Goal: Contribute content: Contribute content

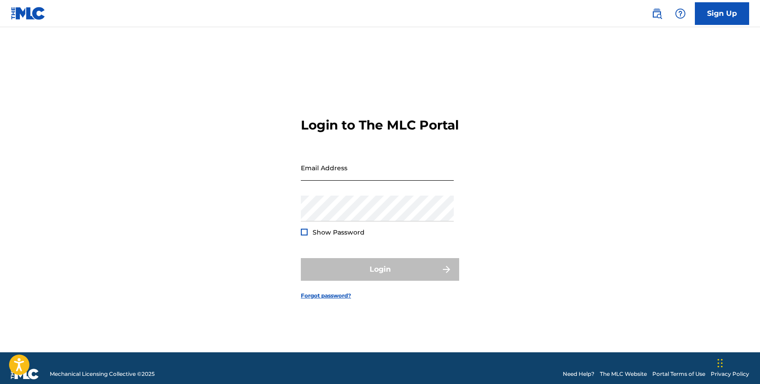
click at [364, 181] on input "Email Address" at bounding box center [377, 168] width 153 height 26
type input "[PERSON_NAME][EMAIL_ADDRESS][DOMAIN_NAME]"
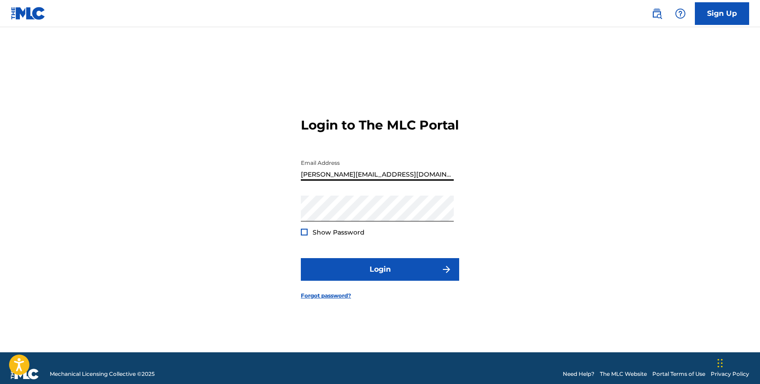
click at [340, 237] on span "Show Password" at bounding box center [339, 233] width 52 height 10
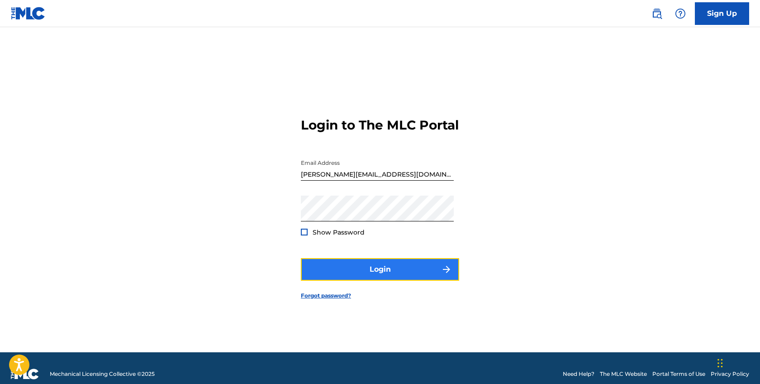
click at [348, 272] on button "Login" at bounding box center [380, 269] width 158 height 23
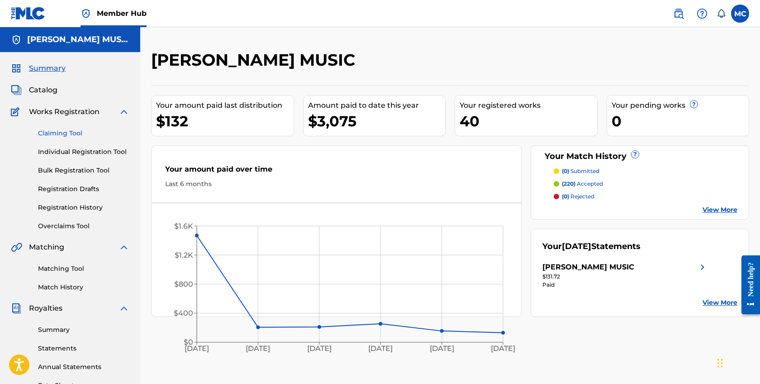
click at [67, 135] on link "Claiming Tool" at bounding box center [83, 134] width 91 height 10
click at [63, 270] on link "Matching Tool" at bounding box center [83, 269] width 91 height 10
click at [58, 88] on div "Catalog" at bounding box center [70, 90] width 119 height 11
click at [54, 88] on span "Catalog" at bounding box center [43, 90] width 29 height 11
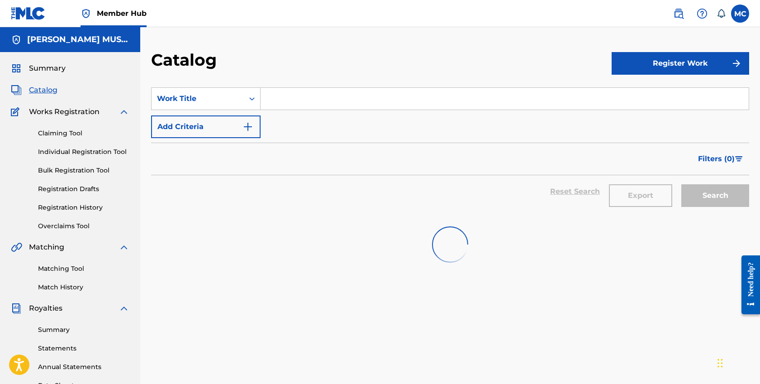
click at [355, 101] on input "Search Form" at bounding box center [505, 99] width 488 height 22
paste input "Hades Breeze"
type input "Hades Breeze"
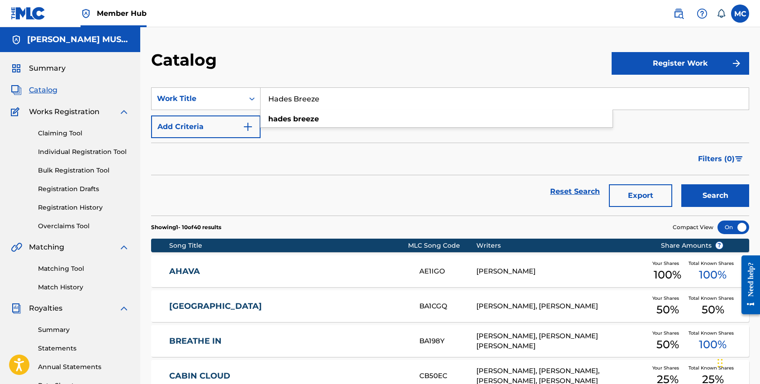
click at [681, 184] on button "Search" at bounding box center [715, 195] width 68 height 23
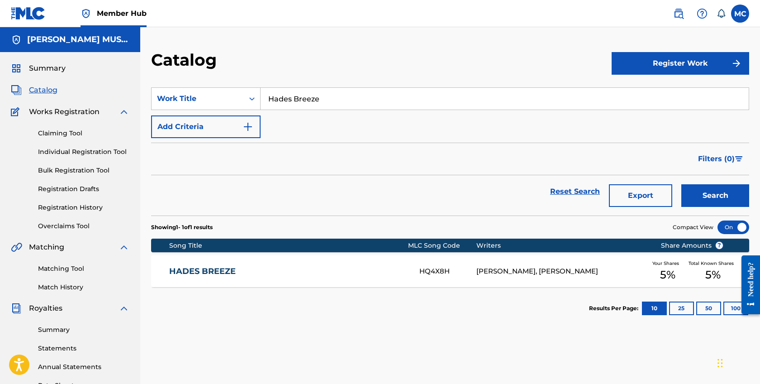
click at [292, 287] on section "Results Per Page: 10 25 50 100" at bounding box center [450, 308] width 598 height 43
click at [280, 277] on div "HADES BREEZE HQ4X8H SAM BORRELLO, MICHAEL CASEY Your Shares 5 % Total Known Sha…" at bounding box center [450, 271] width 598 height 32
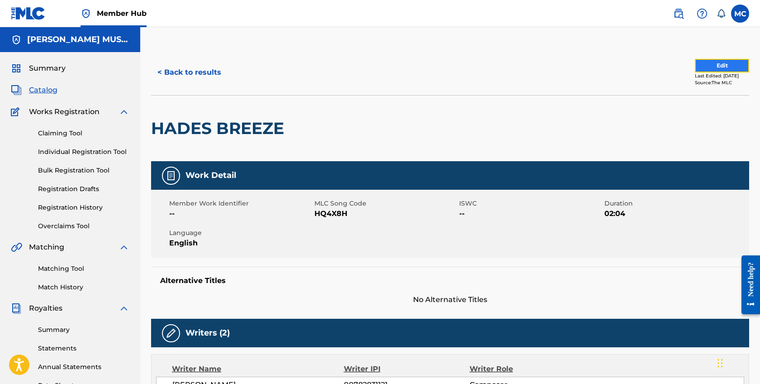
click at [710, 70] on button "Edit" at bounding box center [722, 66] width 54 height 14
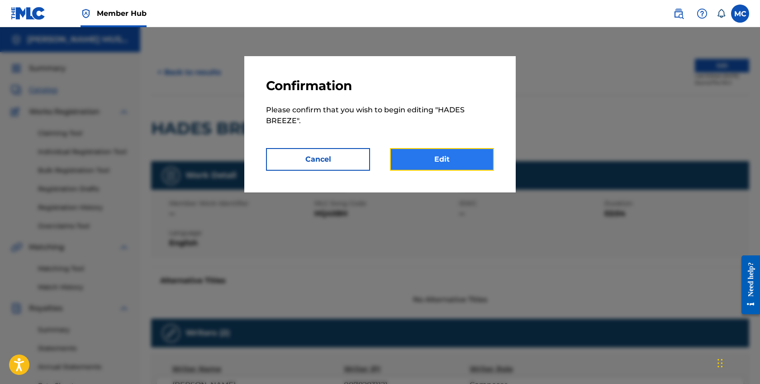
click at [448, 164] on link "Edit" at bounding box center [442, 159] width 104 height 23
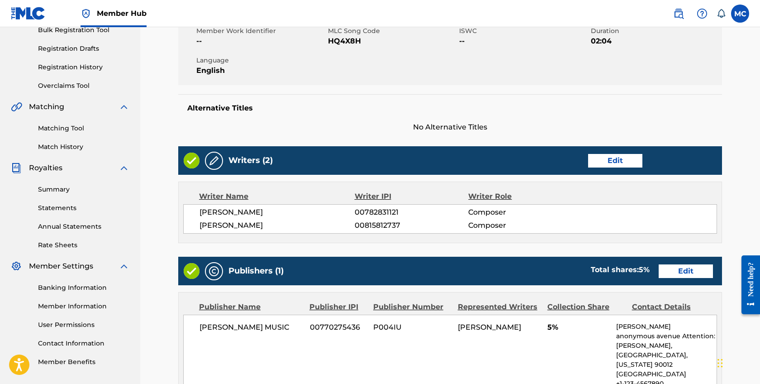
scroll to position [334, 0]
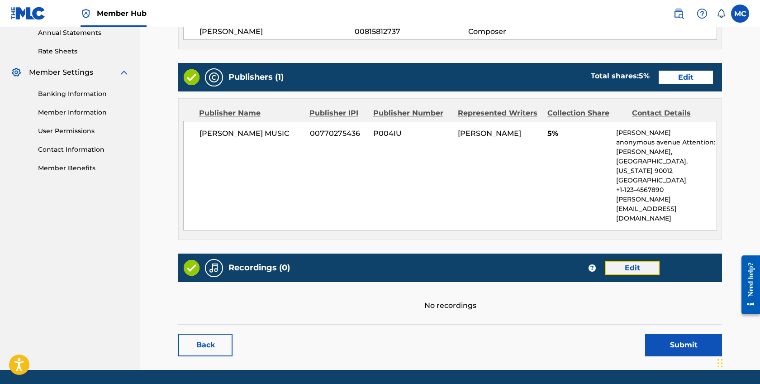
click at [630, 261] on link "Edit" at bounding box center [632, 268] width 54 height 14
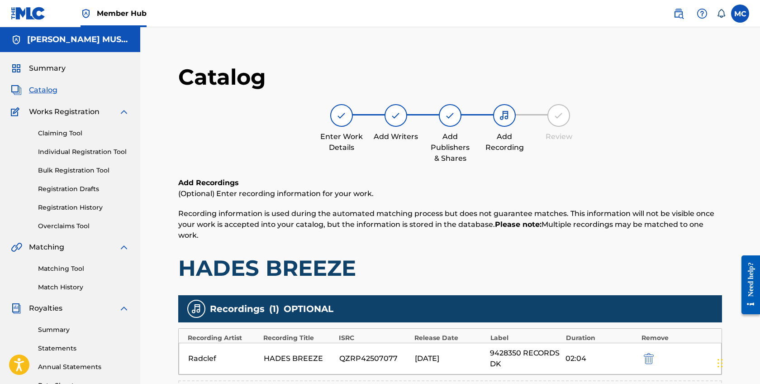
scroll to position [181, 0]
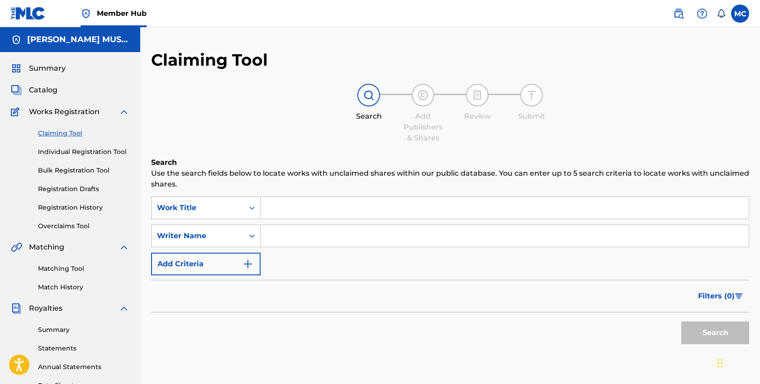
click at [294, 245] on input "Search Form" at bounding box center [505, 236] width 488 height 22
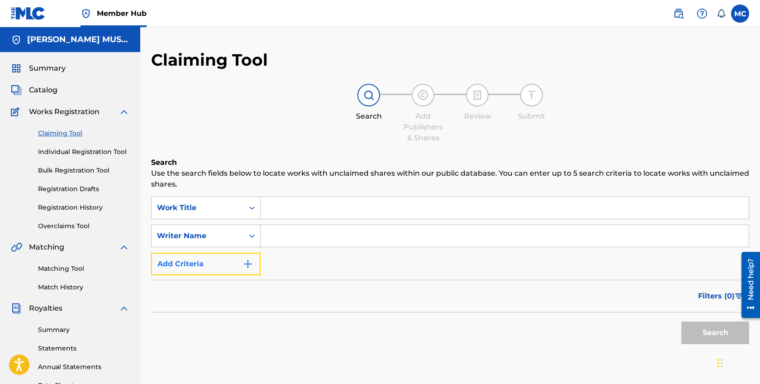
click at [222, 268] on button "Add Criteria" at bounding box center [206, 263] width 110 height 23
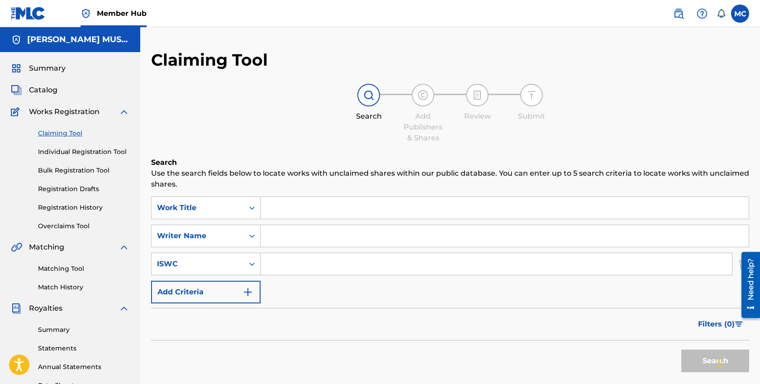
click at [288, 271] on input "Search Form" at bounding box center [496, 264] width 471 height 22
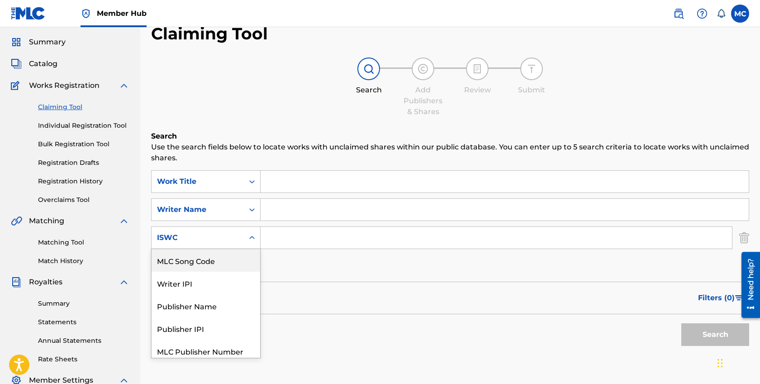
click at [225, 249] on div "MLC Song Code, 1 of 6. 6 results available. Use Up and Down to choose options, …" at bounding box center [206, 237] width 110 height 23
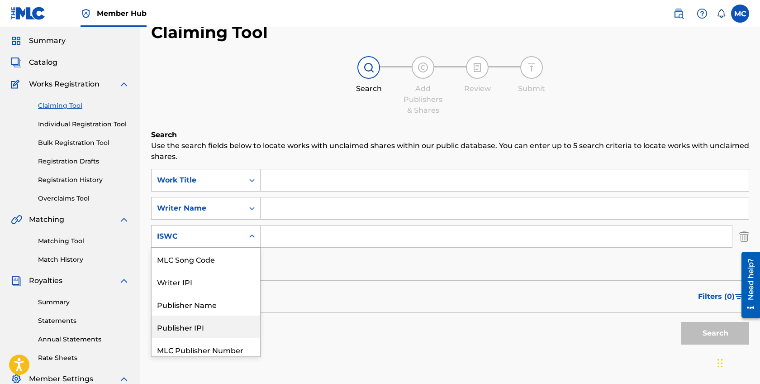
scroll to position [27, 0]
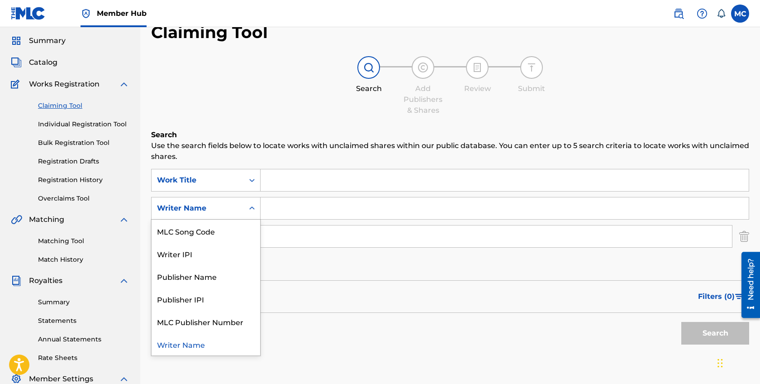
click at [230, 207] on div "Writer Name" at bounding box center [197, 208] width 81 height 11
click at [291, 207] on input "Search Form" at bounding box center [505, 208] width 488 height 22
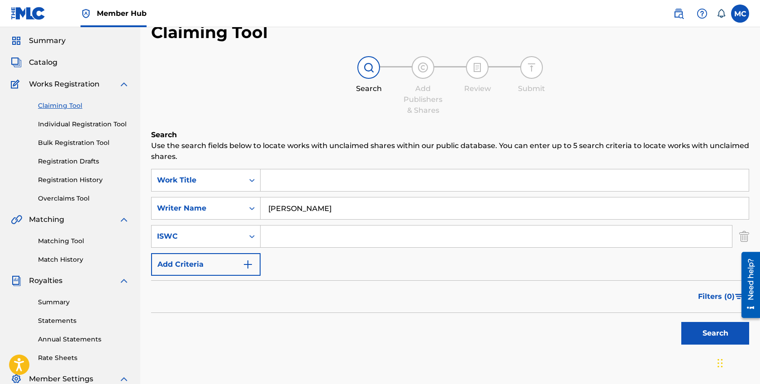
type input "michael casey"
click at [681, 322] on button "Search" at bounding box center [715, 333] width 68 height 23
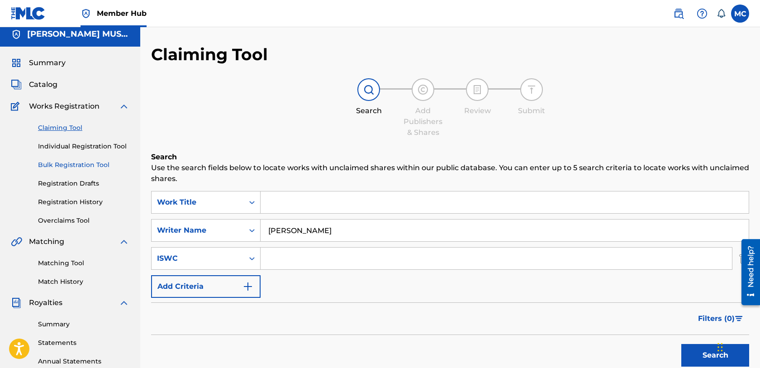
scroll to position [0, 0]
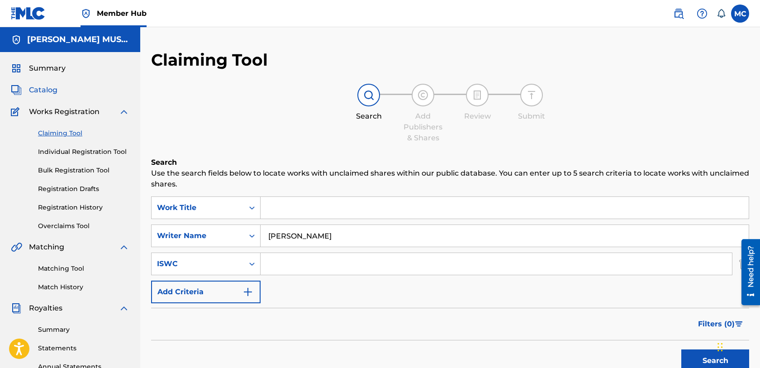
click at [48, 91] on span "Catalog" at bounding box center [43, 90] width 29 height 11
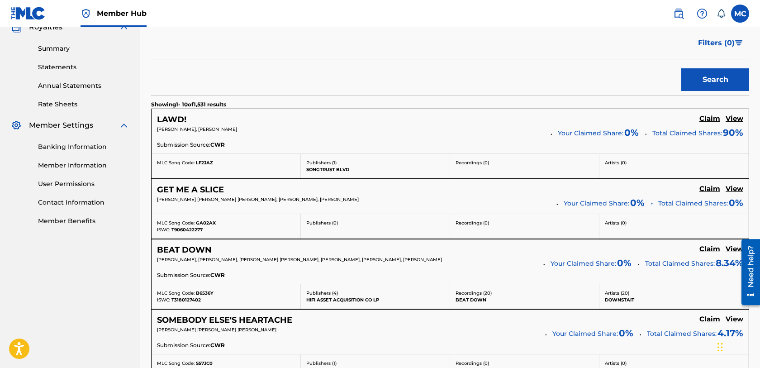
scroll to position [313, 0]
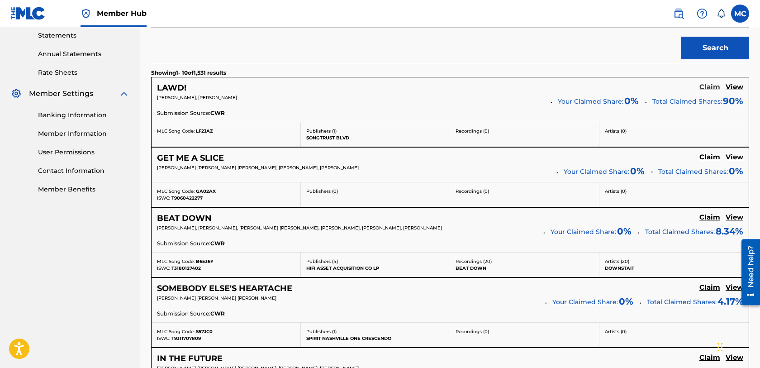
click at [710, 84] on h5 "Claim" at bounding box center [710, 87] width 21 height 9
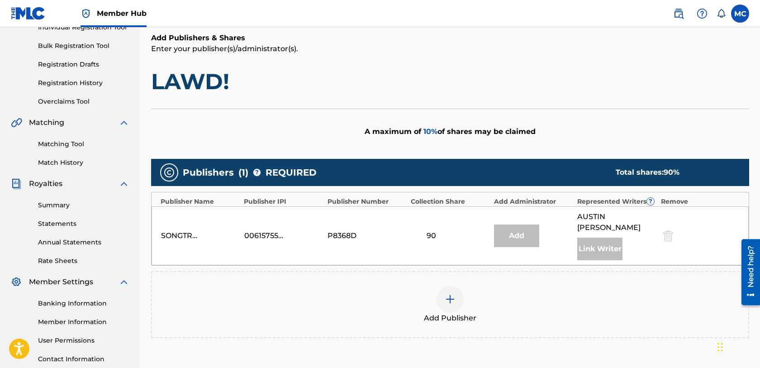
scroll to position [153, 0]
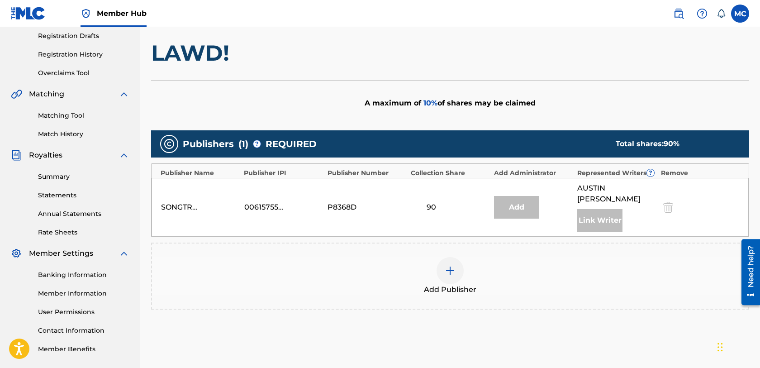
click at [457, 260] on div at bounding box center [450, 270] width 27 height 27
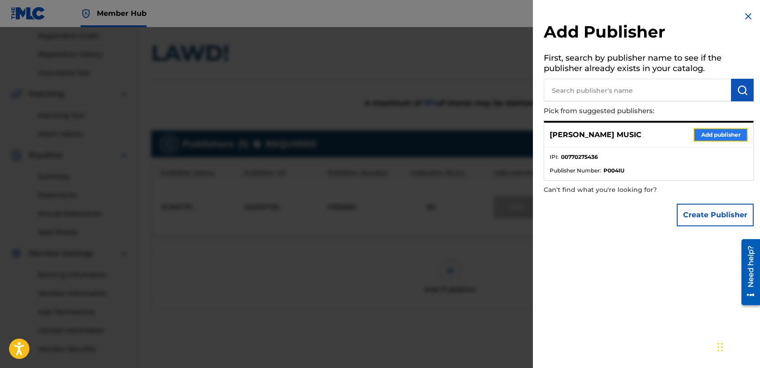
click at [724, 136] on button "Add publisher" at bounding box center [721, 135] width 54 height 14
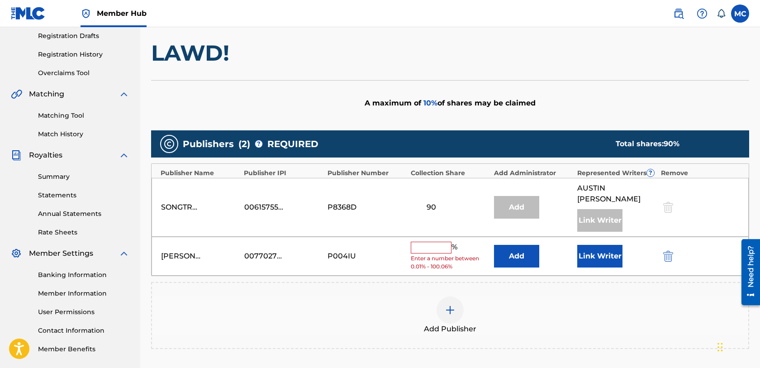
click at [435, 242] on input "text" at bounding box center [431, 248] width 41 height 12
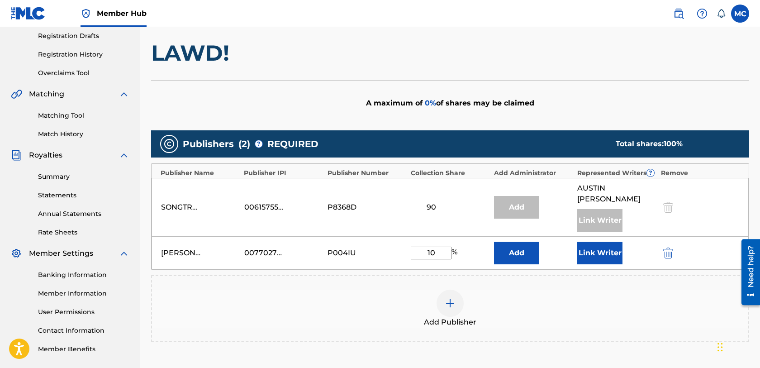
type input "10"
click at [586, 296] on div "Add Publisher" at bounding box center [450, 309] width 596 height 38
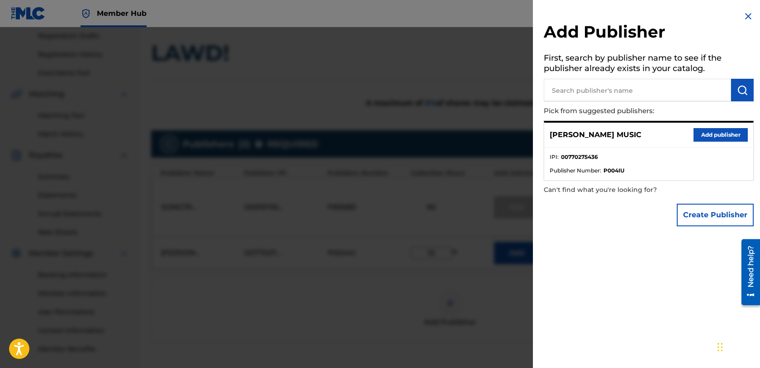
click at [745, 18] on img at bounding box center [748, 16] width 11 height 11
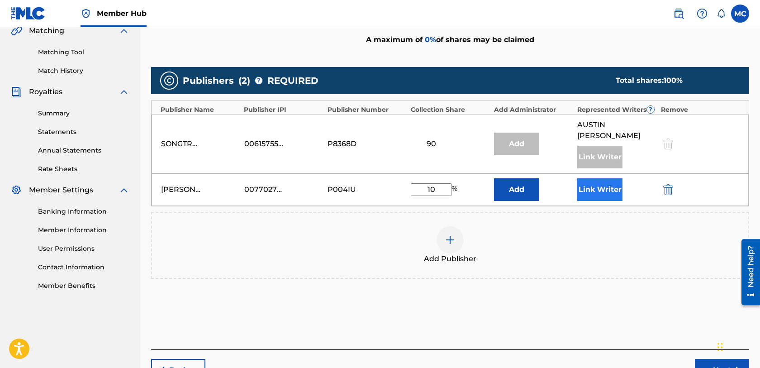
scroll to position [229, 0]
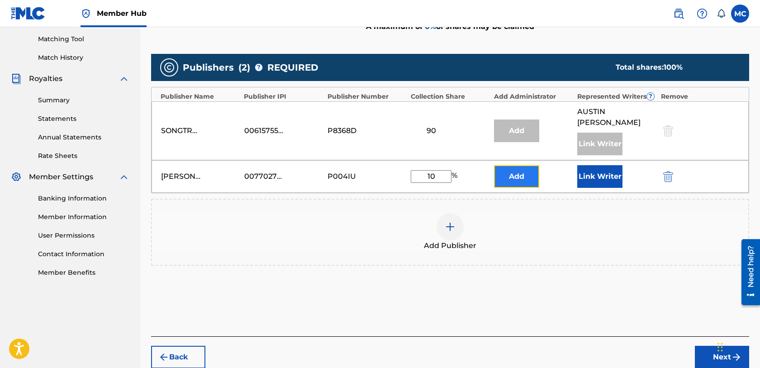
click at [531, 165] on button "Add" at bounding box center [516, 176] width 45 height 23
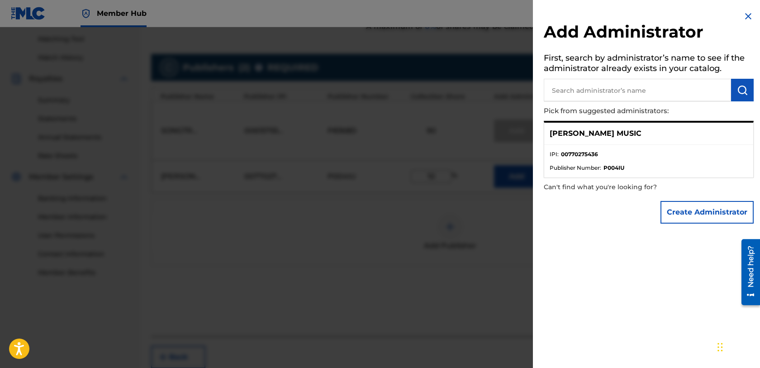
click at [739, 21] on div "Add Administrator First, search by administrator’s name to see if the administr…" at bounding box center [649, 119] width 232 height 239
click at [744, 16] on img at bounding box center [748, 16] width 11 height 11
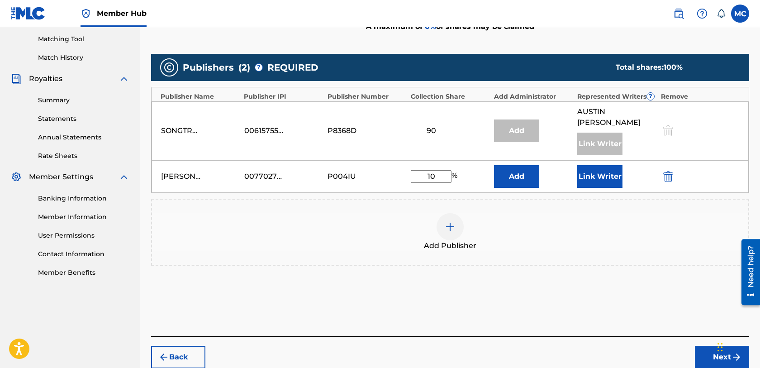
scroll to position [262, 0]
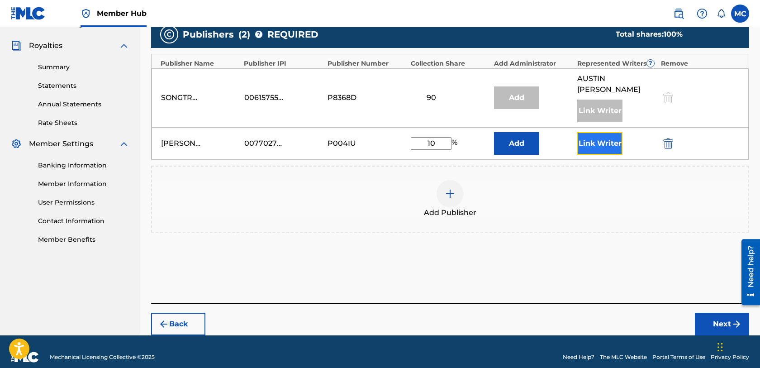
click at [601, 142] on button "Link Writer" at bounding box center [599, 143] width 45 height 23
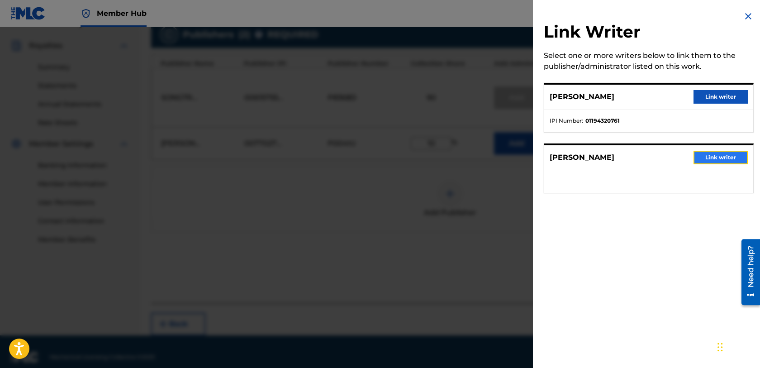
click at [714, 157] on button "Link writer" at bounding box center [721, 158] width 54 height 14
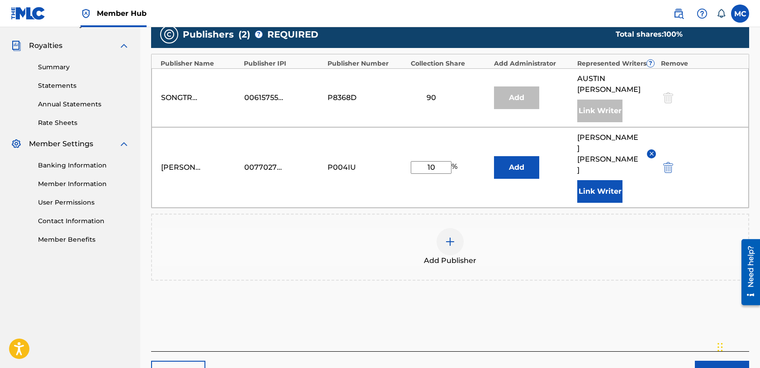
click at [710, 361] on button "Next" at bounding box center [722, 372] width 54 height 23
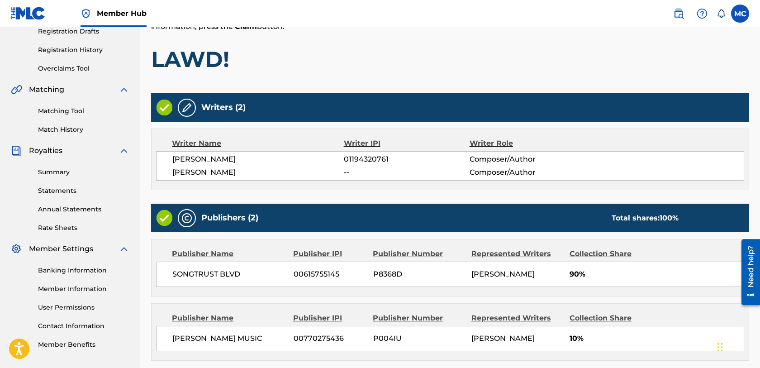
scroll to position [238, 0]
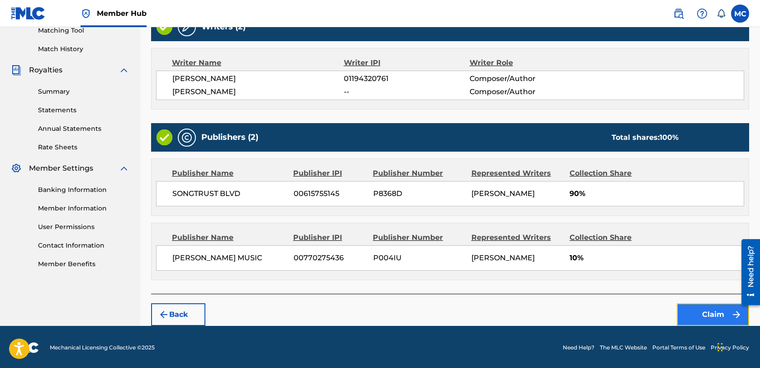
click at [692, 306] on button "Claim" at bounding box center [713, 314] width 72 height 23
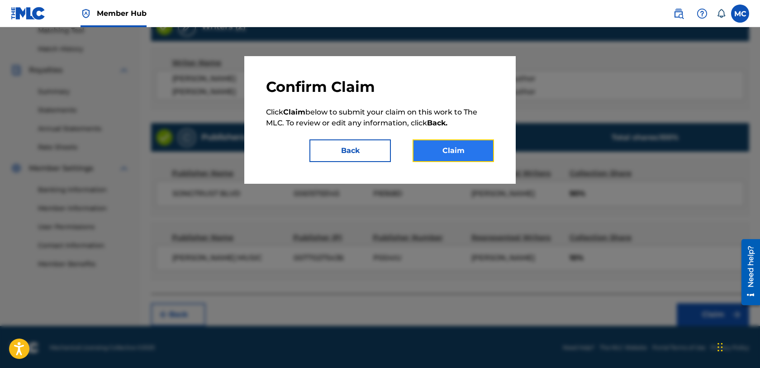
click at [443, 140] on button "Claim" at bounding box center [453, 150] width 81 height 23
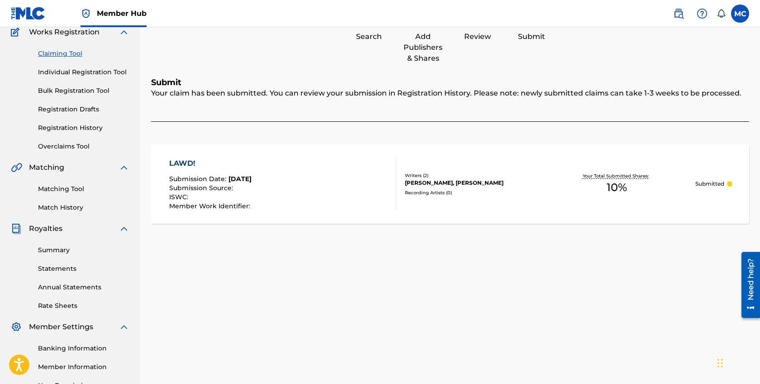
scroll to position [146, 0]
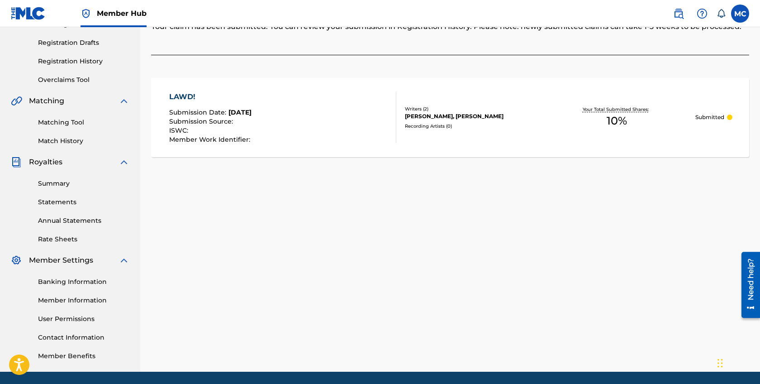
click at [431, 120] on div "Writers ( 2 ) AUSTIN BESTERMAN, MICHAEL CASEY Recording Artists ( 0 )" at bounding box center [467, 117] width 142 height 24
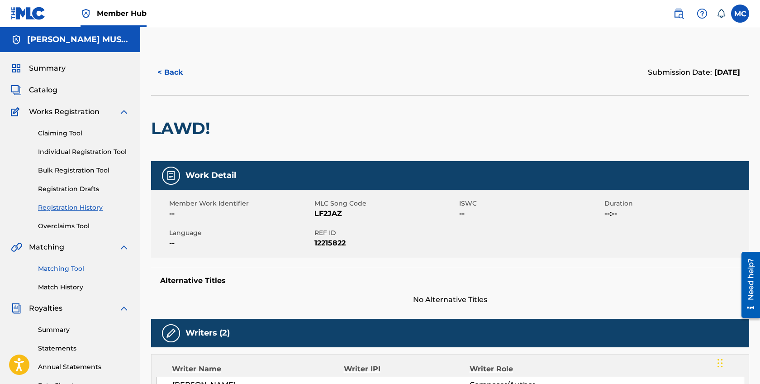
click at [69, 266] on link "Matching Tool" at bounding box center [83, 269] width 91 height 10
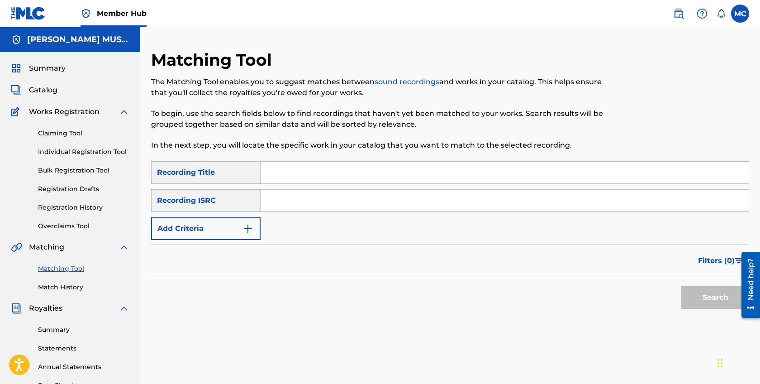
click at [232, 208] on div "Recording ISRC" at bounding box center [206, 200] width 110 height 23
click at [232, 219] on button "Add Criteria" at bounding box center [206, 228] width 110 height 23
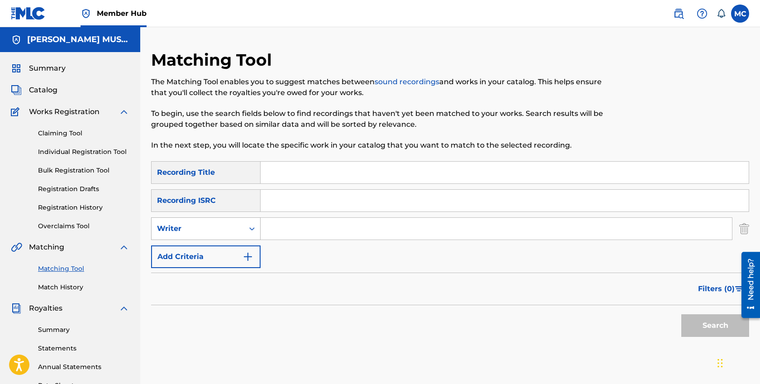
click at [233, 228] on div "Writer" at bounding box center [197, 228] width 81 height 11
click at [301, 228] on input "Search Form" at bounding box center [496, 229] width 471 height 22
type input "michael casey"
click at [239, 271] on form "SearchWithCriteriaae16d854-d46e-4e54-bdfb-b4537bf7f3d6 Recording Title SearchWi…" at bounding box center [450, 251] width 598 height 180
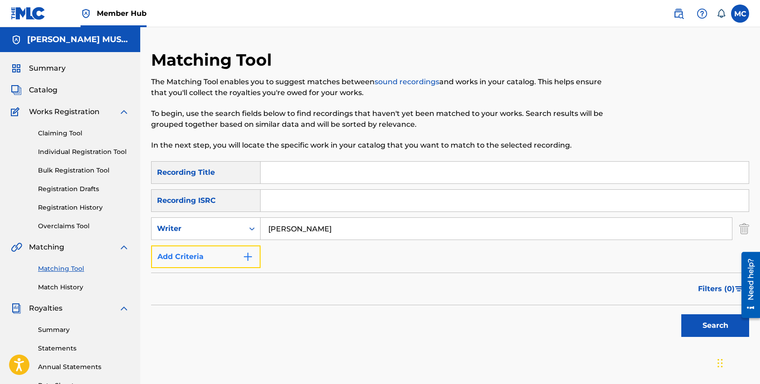
click at [238, 254] on button "Add Criteria" at bounding box center [206, 256] width 110 height 23
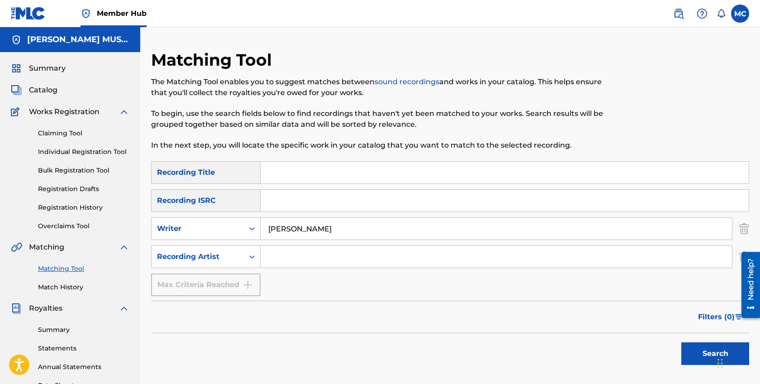
click at [302, 258] on input "Search Form" at bounding box center [496, 257] width 471 height 22
type input "mike casey"
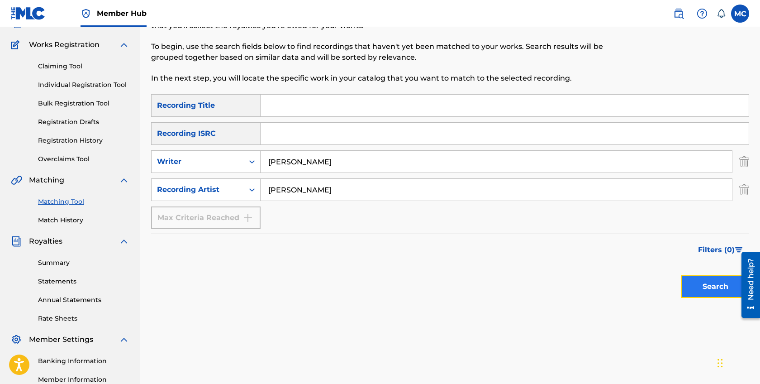
click at [717, 277] on button "Search" at bounding box center [715, 286] width 68 height 23
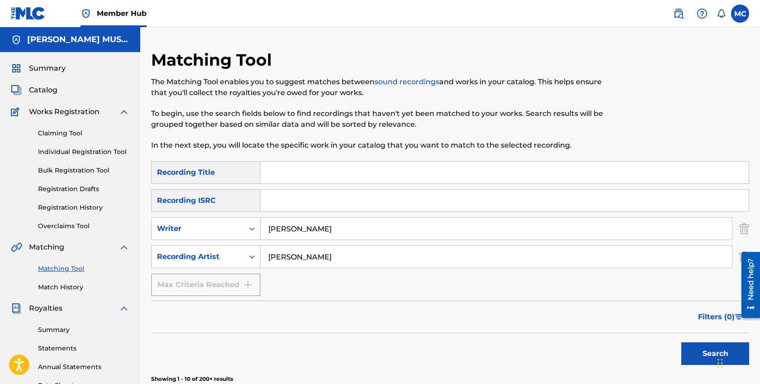
click at [362, 176] on input "Search Form" at bounding box center [505, 173] width 488 height 22
type input "universal gratitude"
click at [688, 348] on button "Search" at bounding box center [715, 353] width 68 height 23
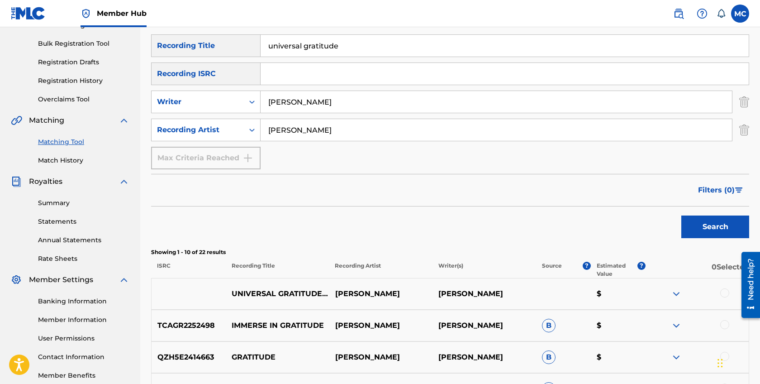
scroll to position [136, 0]
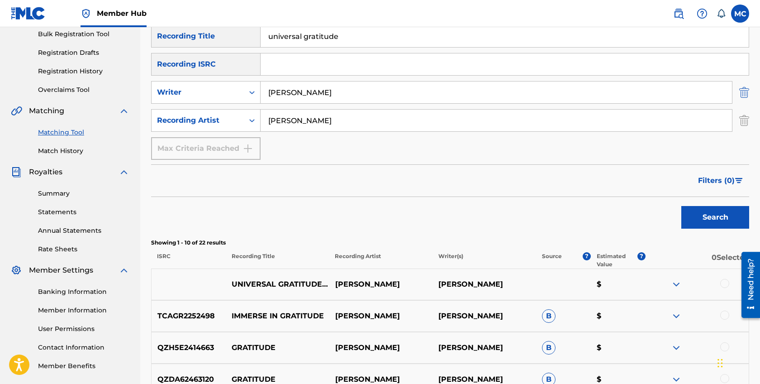
click at [747, 93] on img "Search Form" at bounding box center [744, 92] width 10 height 23
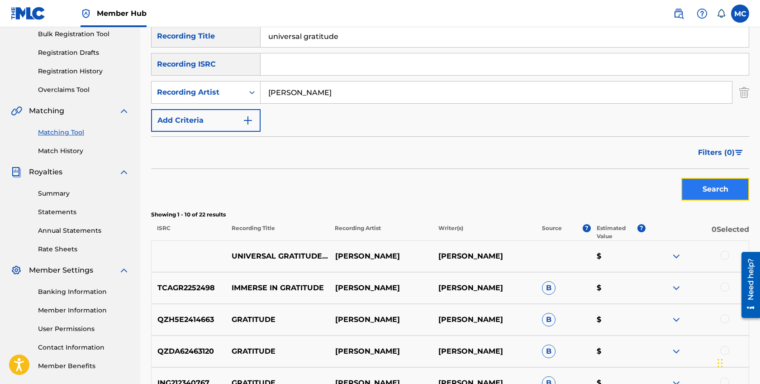
click at [709, 183] on button "Search" at bounding box center [715, 189] width 68 height 23
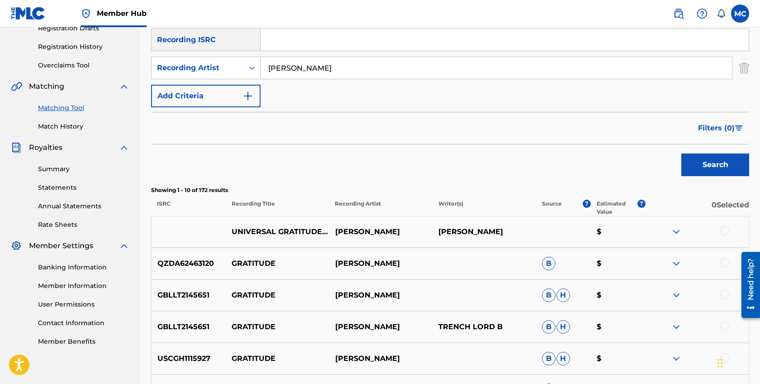
scroll to position [262, 0]
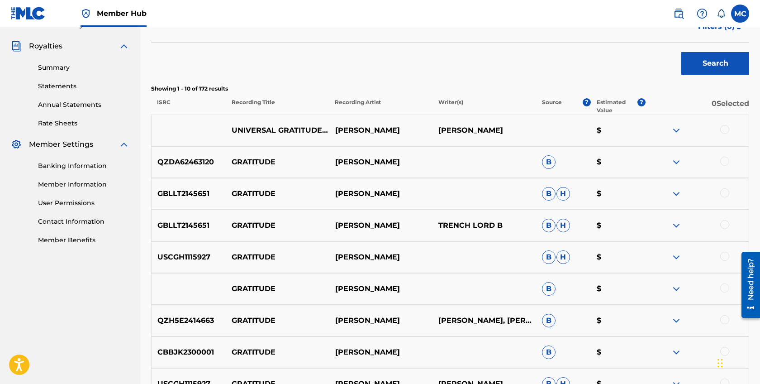
click at [728, 129] on div at bounding box center [724, 129] width 9 height 9
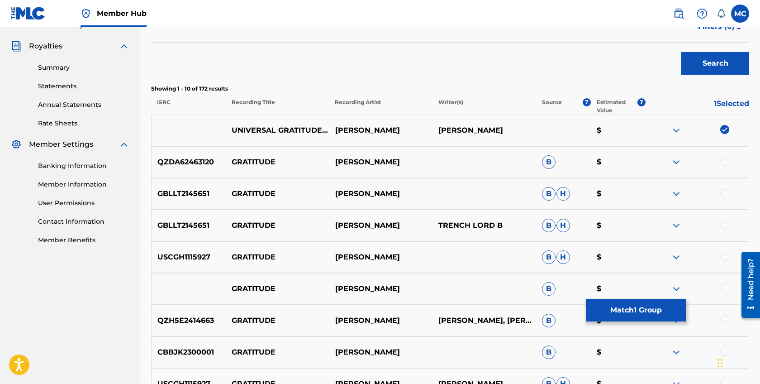
click at [678, 127] on img at bounding box center [676, 130] width 11 height 11
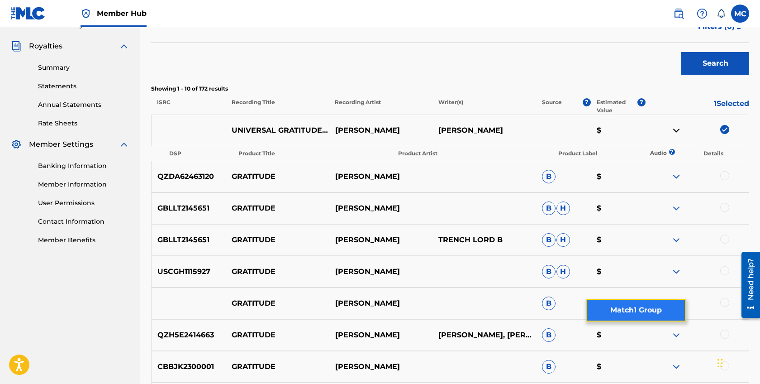
click at [624, 307] on button "Match 1 Group" at bounding box center [636, 310] width 100 height 23
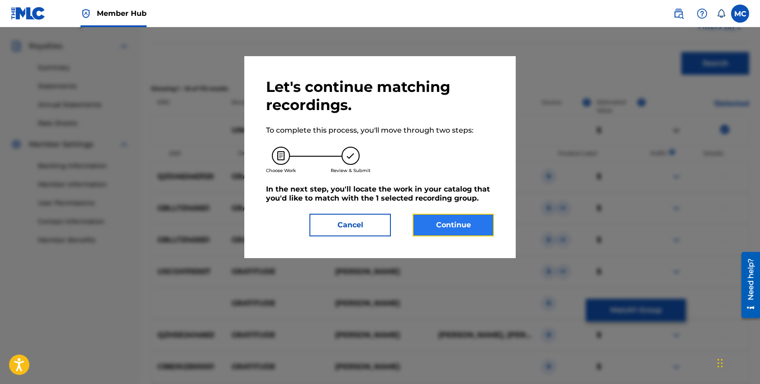
click at [444, 221] on button "Continue" at bounding box center [453, 225] width 81 height 23
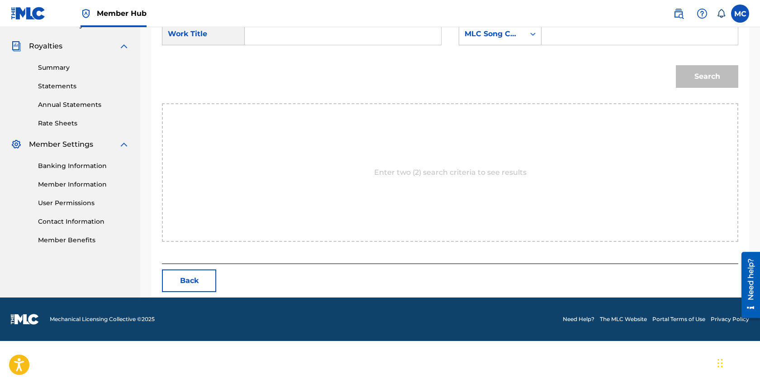
scroll to position [219, 0]
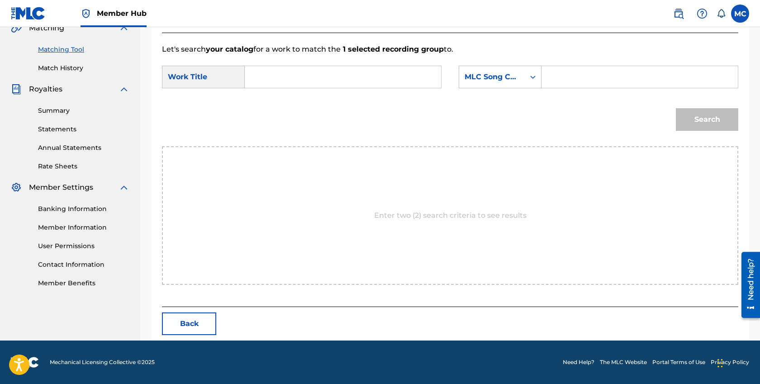
click at [378, 81] on input "Search Form" at bounding box center [342, 77] width 181 height 22
click at [286, 101] on span "ersal gratitude" at bounding box center [277, 102] width 35 height 19
type input "universal gratitude"
click at [536, 80] on icon "Search Form" at bounding box center [533, 76] width 9 height 9
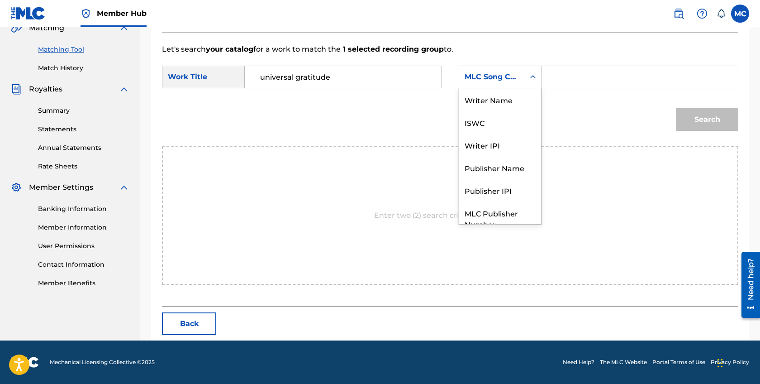
scroll to position [33, 0]
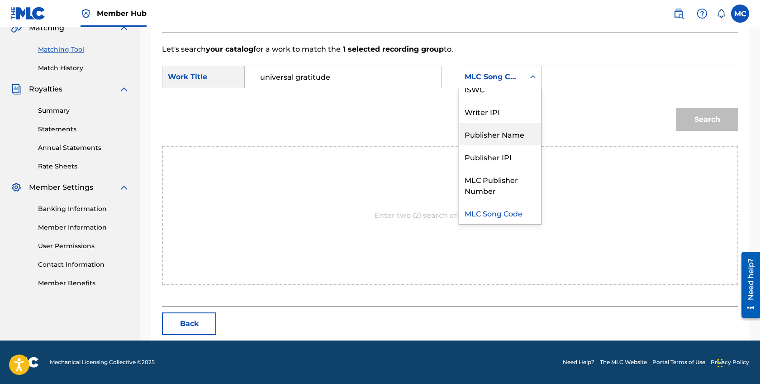
click at [514, 137] on div "Publisher Name" at bounding box center [500, 134] width 82 height 23
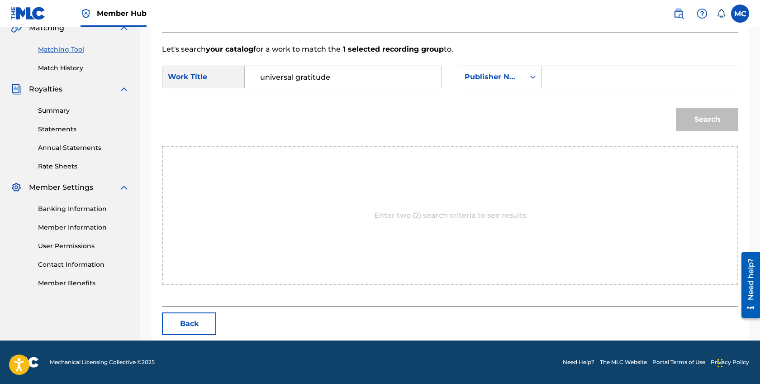
click at [574, 81] on input "Search Form" at bounding box center [639, 77] width 181 height 22
click at [615, 77] on input "mike casey music" at bounding box center [639, 77] width 181 height 22
type input "mike casey music"
click at [680, 119] on button "Search" at bounding box center [707, 119] width 62 height 23
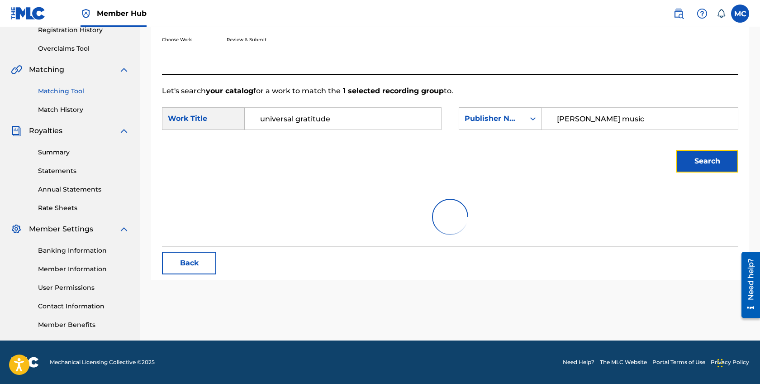
scroll to position [192, 0]
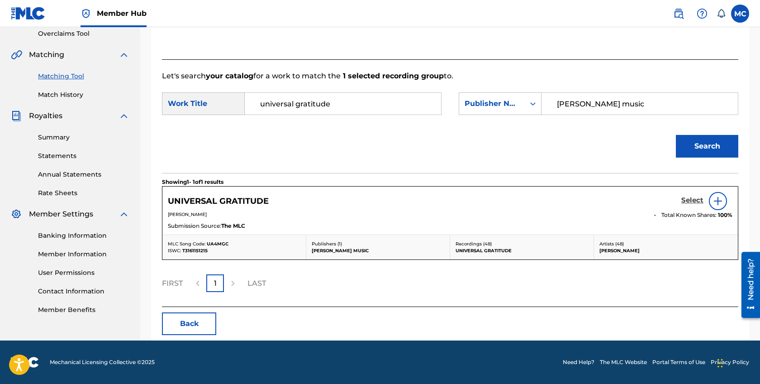
click at [690, 200] on h5 "Select" at bounding box center [692, 200] width 22 height 9
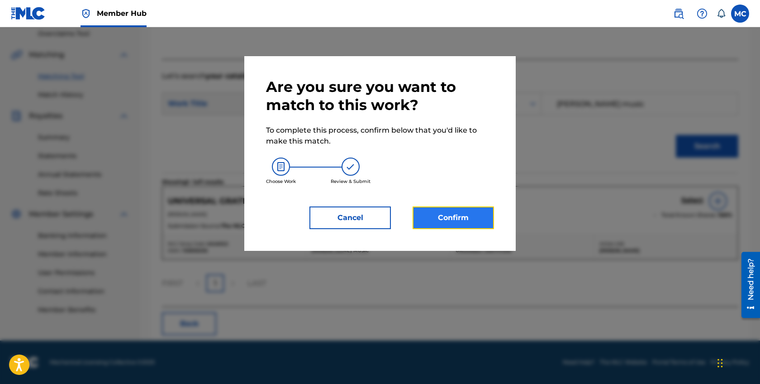
click at [459, 213] on button "Confirm" at bounding box center [453, 217] width 81 height 23
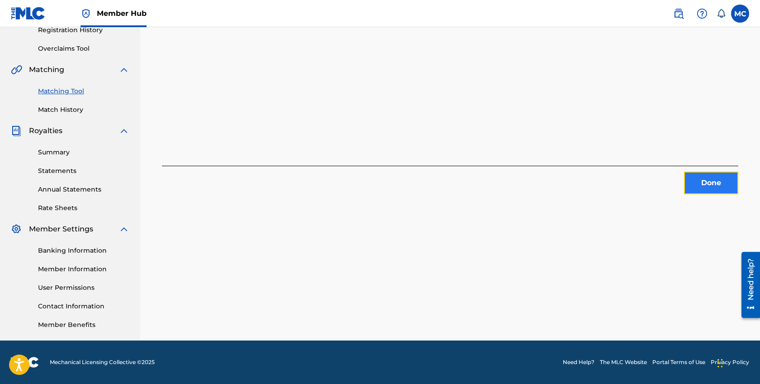
click at [696, 180] on button "Done" at bounding box center [711, 182] width 54 height 23
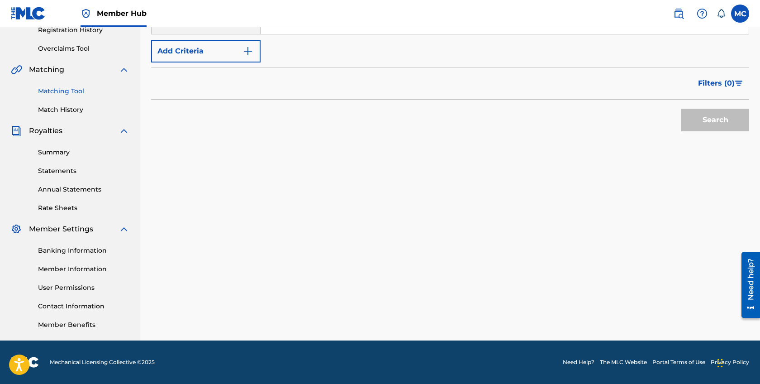
scroll to position [61, 0]
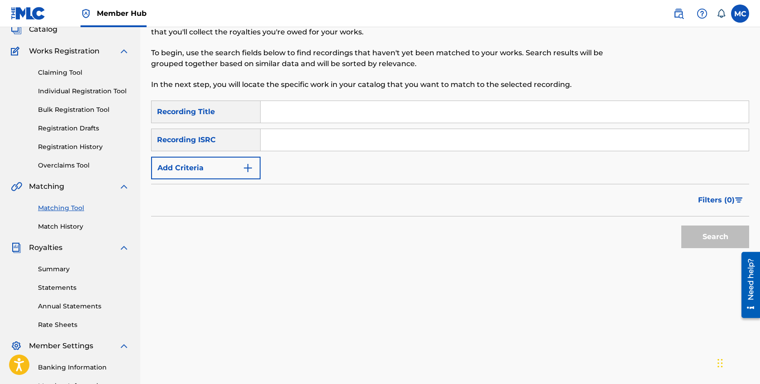
click at [247, 156] on div "SearchWithCriteriaae16d854-d46e-4e54-bdfb-b4537bf7f3d6 Recording Title SearchWi…" at bounding box center [450, 139] width 598 height 79
click at [246, 182] on form "SearchWithCriteriaae16d854-d46e-4e54-bdfb-b4537bf7f3d6 Recording Title SearchWi…" at bounding box center [450, 176] width 598 height 152
click at [244, 175] on button "Add Criteria" at bounding box center [206, 168] width 110 height 23
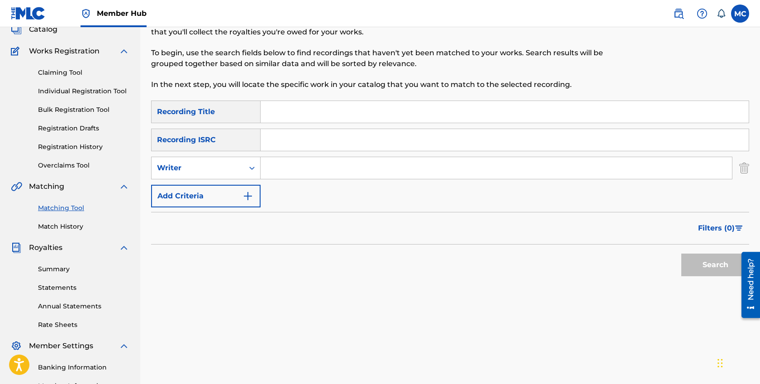
click at [283, 172] on input "Search Form" at bounding box center [496, 168] width 471 height 22
type input "michael casey"
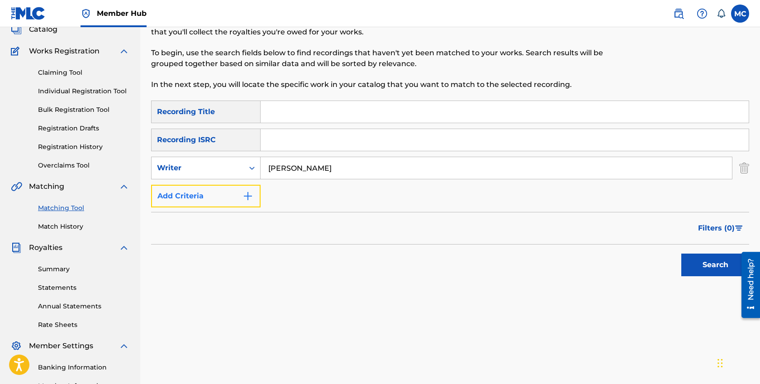
click at [233, 195] on button "Add Criteria" at bounding box center [206, 196] width 110 height 23
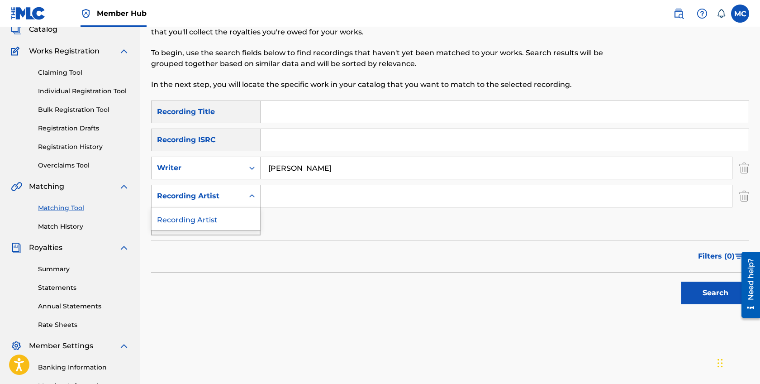
click at [234, 198] on div "Recording Artist" at bounding box center [197, 195] width 81 height 11
click at [265, 194] on input "Search Form" at bounding box center [496, 196] width 471 height 22
type input "mike casey"
click at [703, 292] on button "Search" at bounding box center [715, 292] width 68 height 23
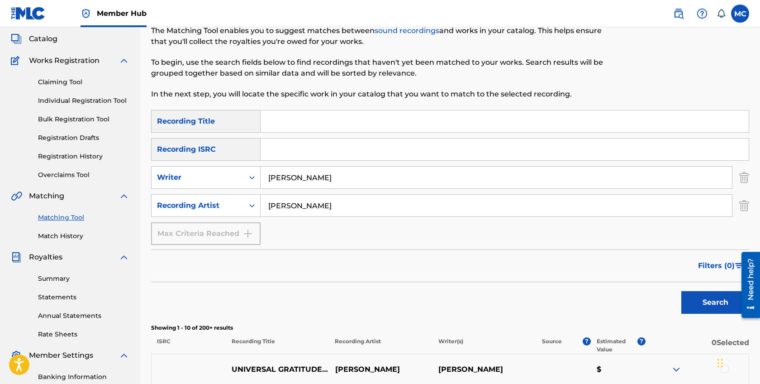
scroll to position [0, 0]
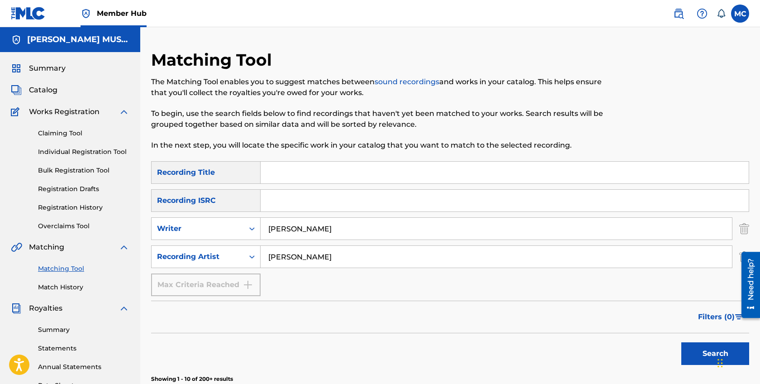
click at [319, 176] on input "Search Form" at bounding box center [505, 173] width 488 height 22
type input "cold blooded blues"
click at [344, 228] on input "michael casey" at bounding box center [496, 229] width 471 height 22
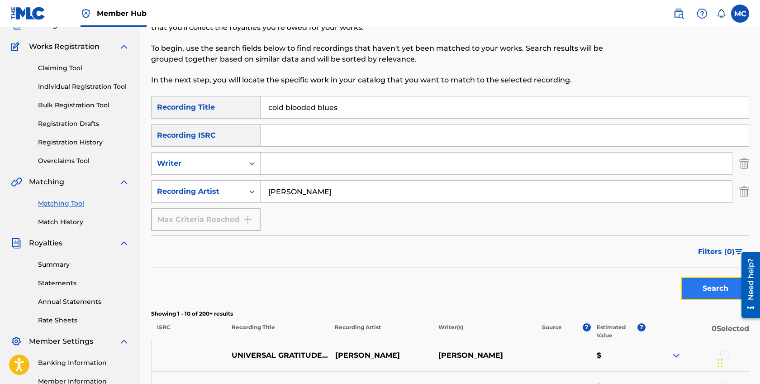
click at [695, 288] on button "Search" at bounding box center [715, 288] width 68 height 23
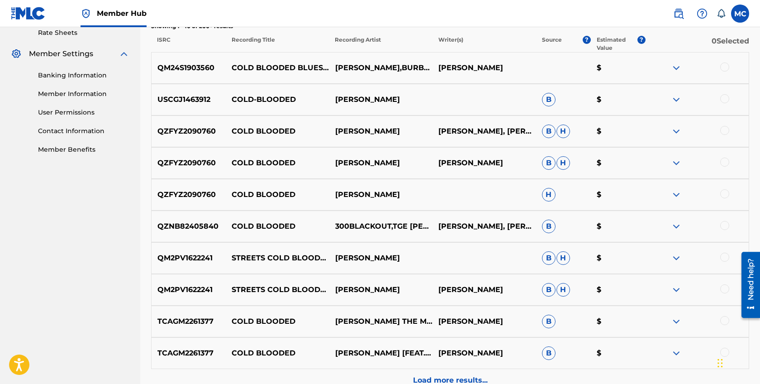
scroll to position [449, 0]
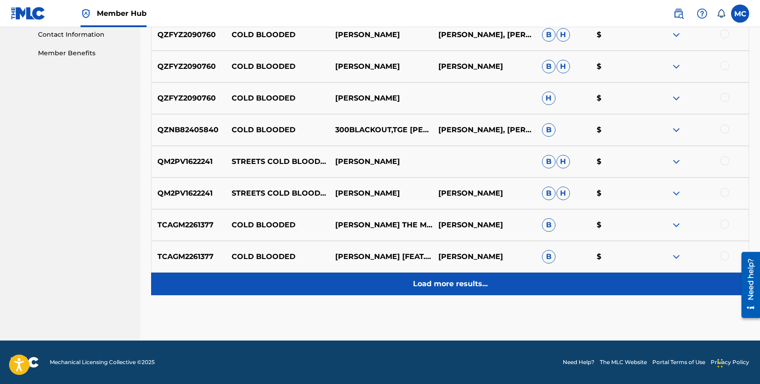
click at [499, 282] on div "Load more results..." at bounding box center [450, 283] width 598 height 23
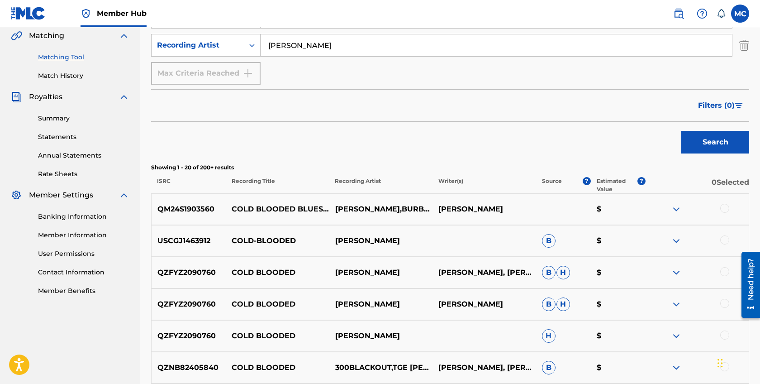
scroll to position [220, 0]
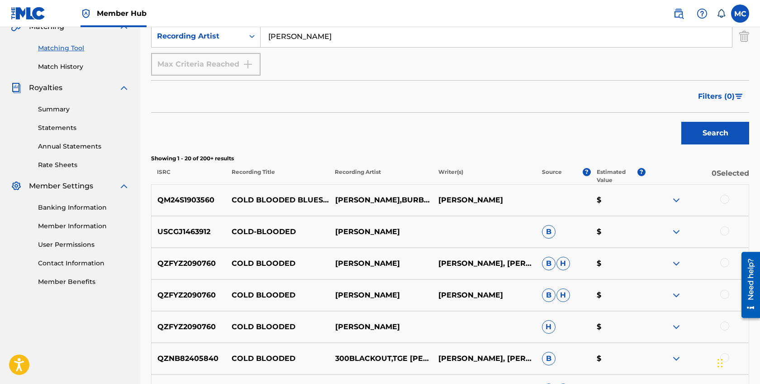
click at [723, 200] on div at bounding box center [724, 199] width 9 height 9
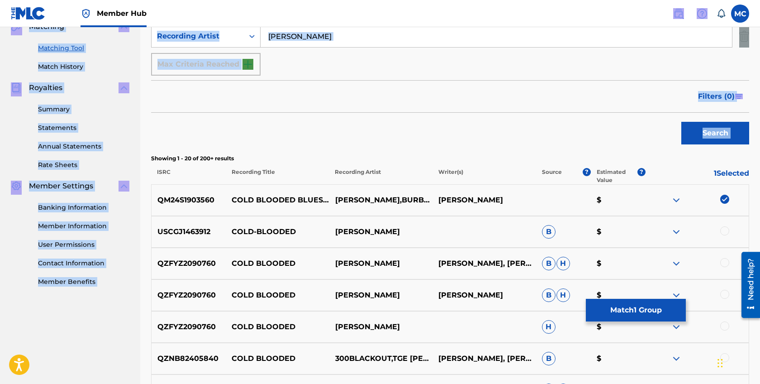
click at [585, 152] on div "SearchWithCriteriaae16d854-d46e-4e54-bdfb-b4537bf7f3d6 Recording Title cold blo…" at bounding box center [450, 391] width 598 height 900
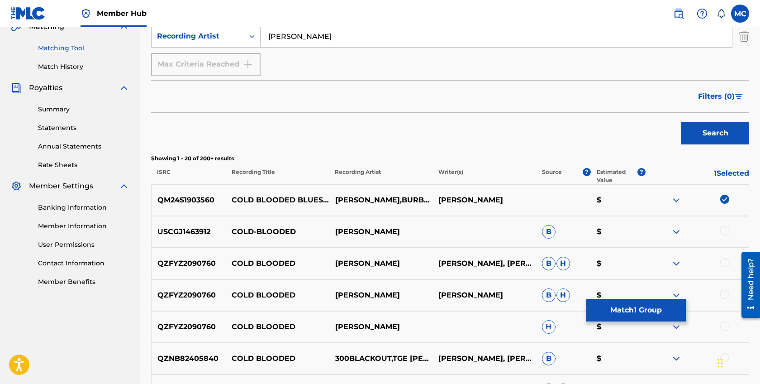
click at [655, 298] on div at bounding box center [697, 295] width 104 height 11
click at [648, 311] on button "Match 1 Group" at bounding box center [636, 310] width 100 height 23
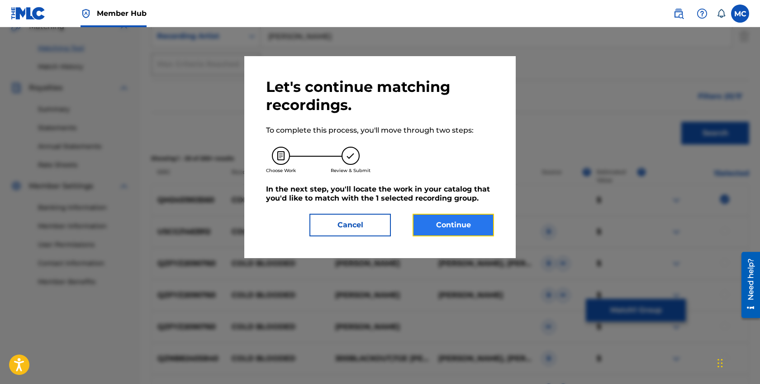
click at [448, 217] on button "Continue" at bounding box center [453, 225] width 81 height 23
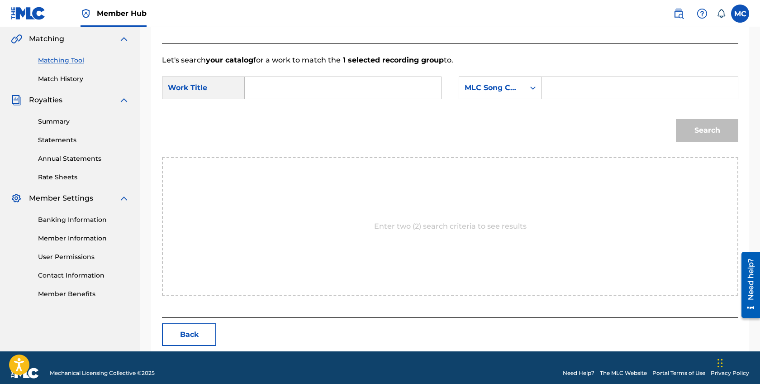
scroll to position [219, 0]
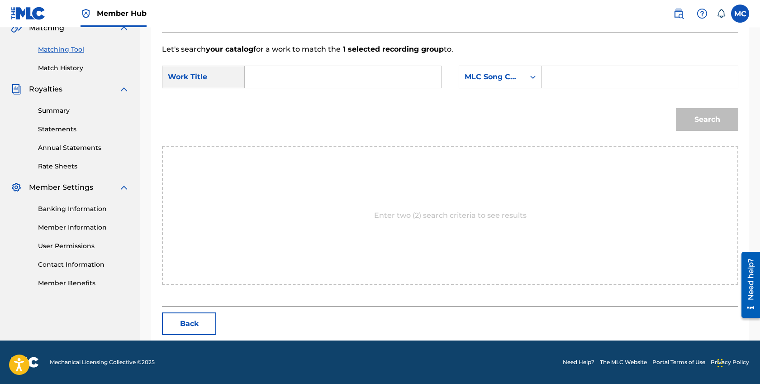
click at [327, 75] on input "Search Form" at bounding box center [342, 77] width 181 height 22
click at [281, 100] on div "cold blo oded blues" at bounding box center [274, 108] width 45 height 38
type input "cold blooded blues"
click at [514, 80] on div "MLC Song Code" at bounding box center [492, 76] width 55 height 11
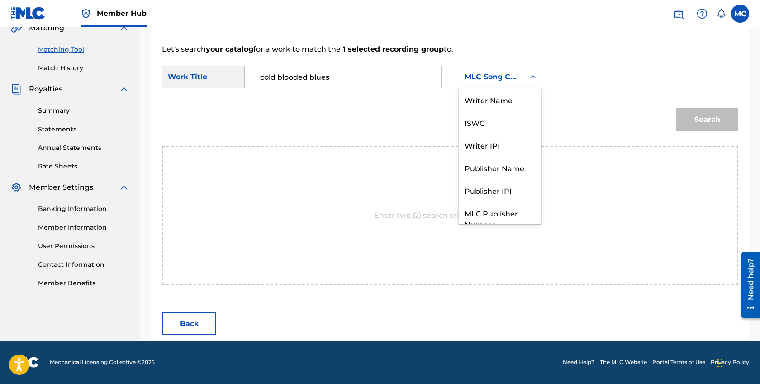
scroll to position [33, 0]
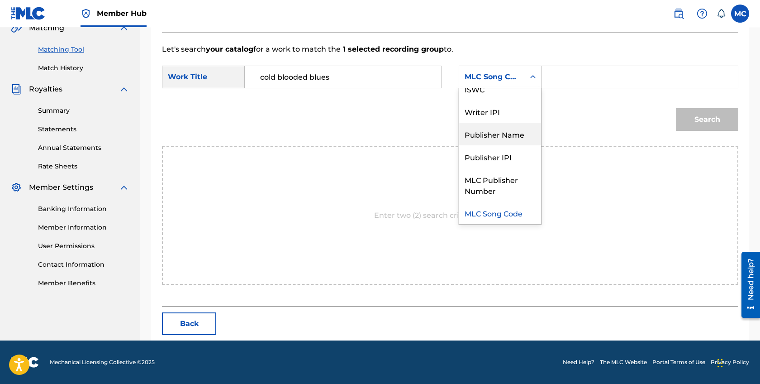
click at [505, 140] on div "Publisher Name" at bounding box center [500, 134] width 82 height 23
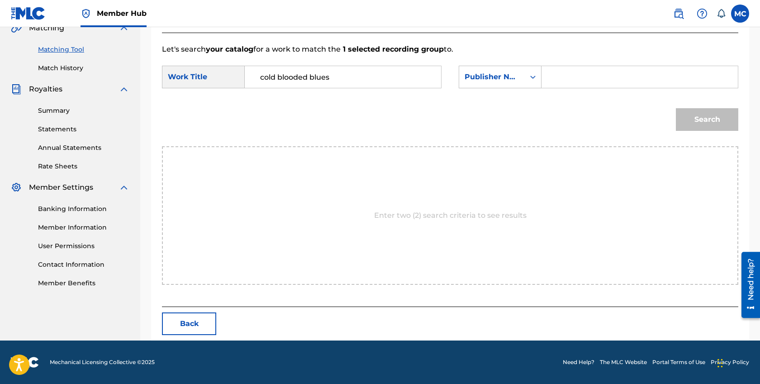
click at [576, 84] on input "Search Form" at bounding box center [639, 77] width 181 height 22
type input "mike casey music"
click at [676, 108] on button "Search" at bounding box center [707, 119] width 62 height 23
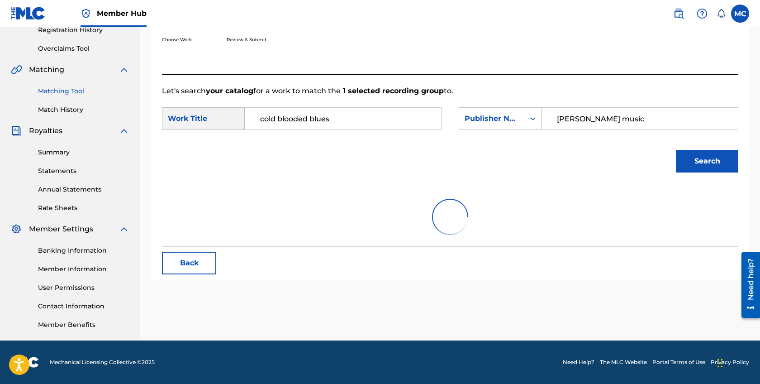
scroll to position [192, 0]
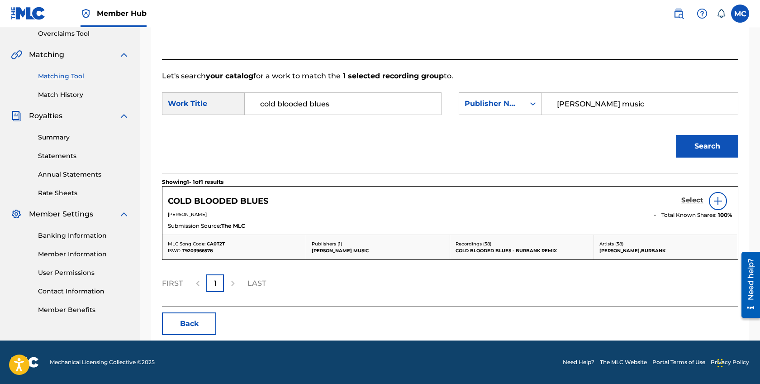
click at [687, 200] on h5 "Select" at bounding box center [692, 200] width 22 height 9
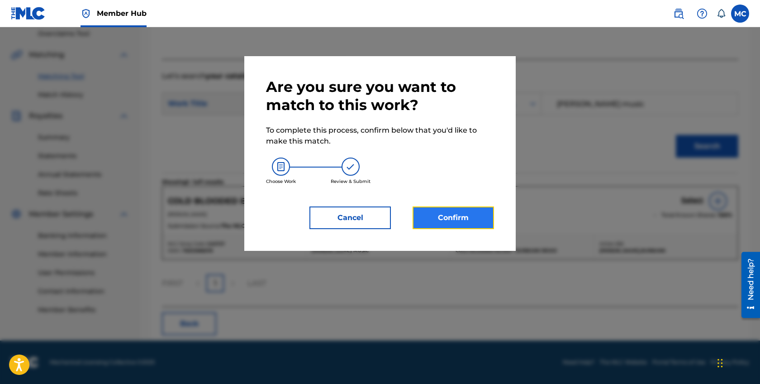
click at [454, 219] on button "Confirm" at bounding box center [453, 217] width 81 height 23
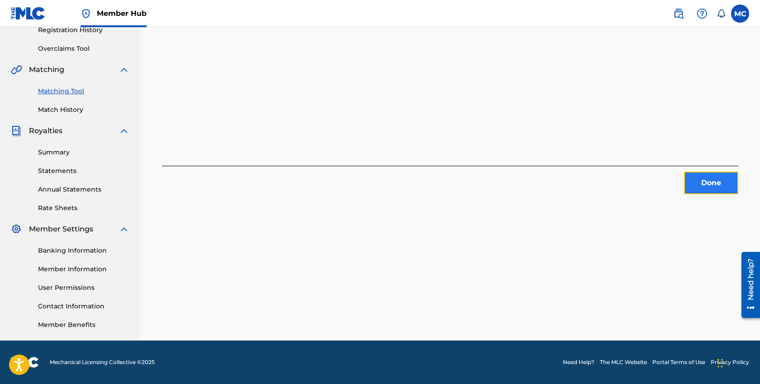
click at [705, 175] on button "Done" at bounding box center [711, 182] width 54 height 23
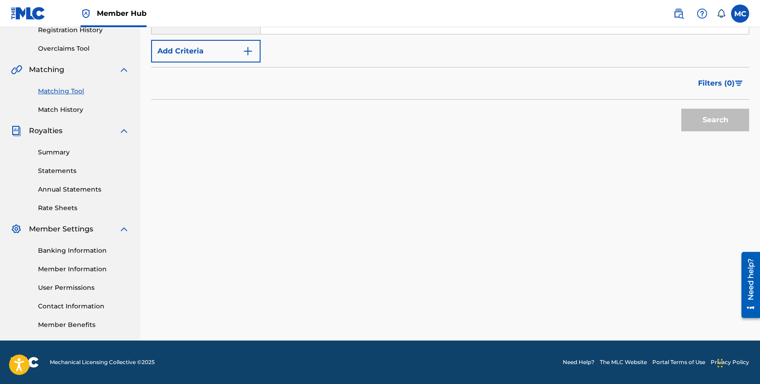
scroll to position [0, 0]
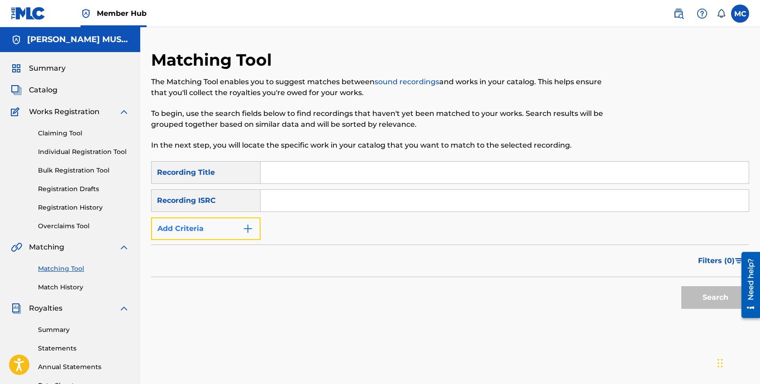
click at [219, 227] on button "Add Criteria" at bounding box center [206, 228] width 110 height 23
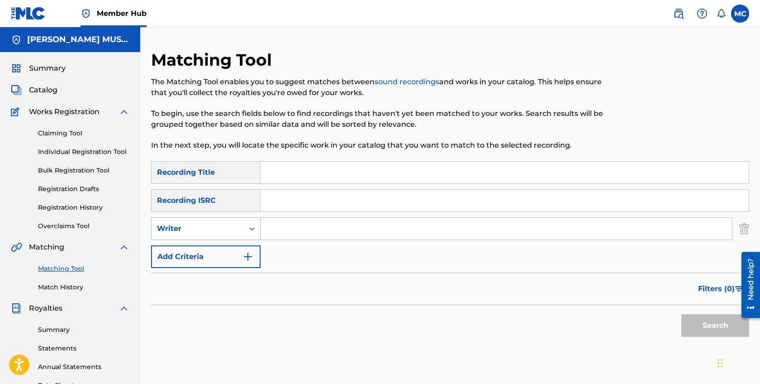
click at [237, 230] on div "Writer" at bounding box center [197, 228] width 81 height 11
click at [238, 252] on div "Recording Artist" at bounding box center [206, 251] width 109 height 23
click at [309, 224] on input "Search Form" at bounding box center [496, 229] width 471 height 22
type input "mike casey"
click at [704, 326] on button "Search" at bounding box center [715, 325] width 68 height 23
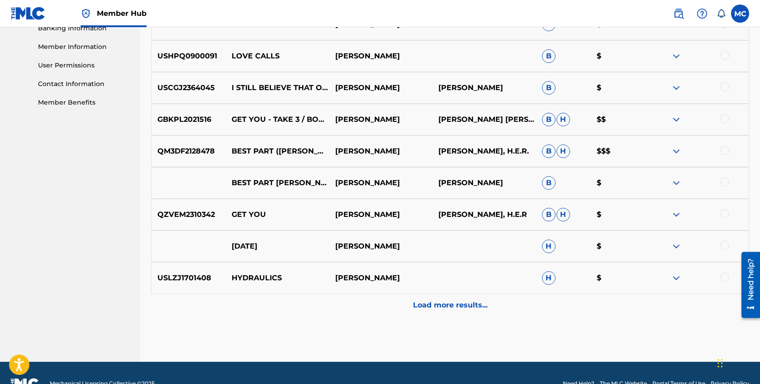
scroll to position [421, 0]
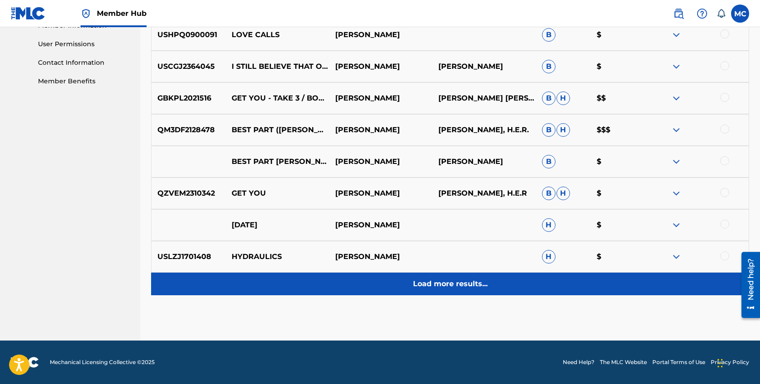
click at [405, 290] on div "Load more results..." at bounding box center [450, 283] width 598 height 23
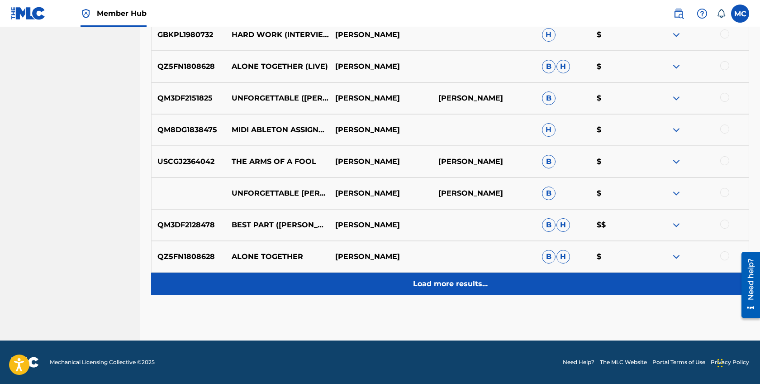
click at [442, 286] on p "Load more results..." at bounding box center [450, 283] width 75 height 11
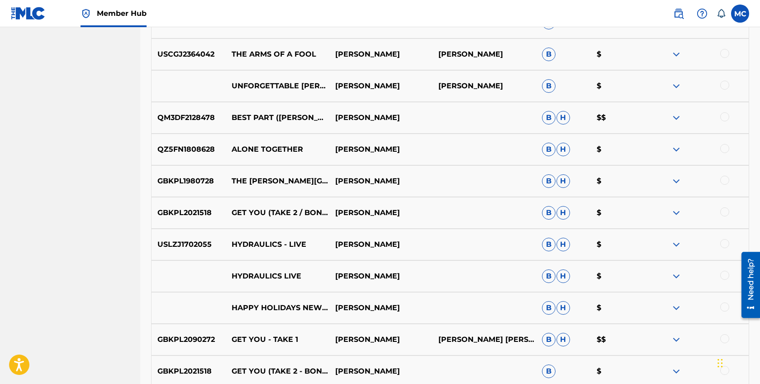
scroll to position [1054, 0]
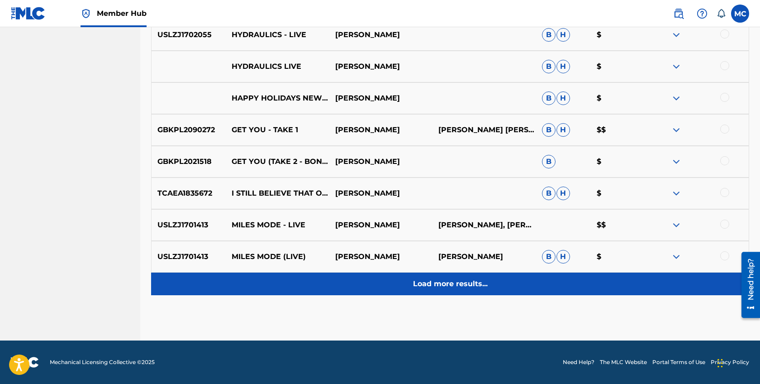
click at [433, 283] on p "Load more results..." at bounding box center [450, 283] width 75 height 11
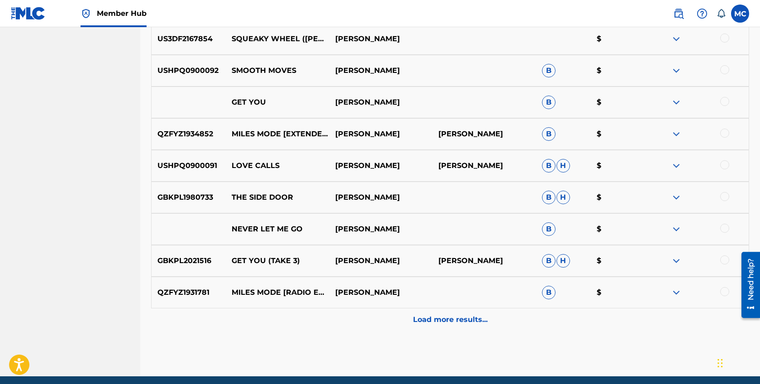
scroll to position [1371, 0]
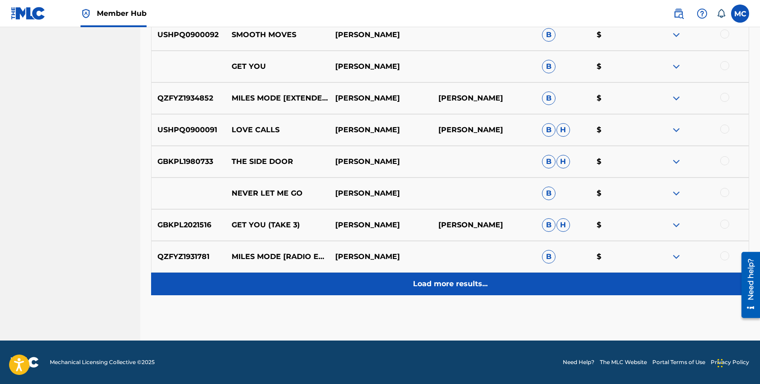
click at [421, 279] on p "Load more results..." at bounding box center [450, 283] width 75 height 11
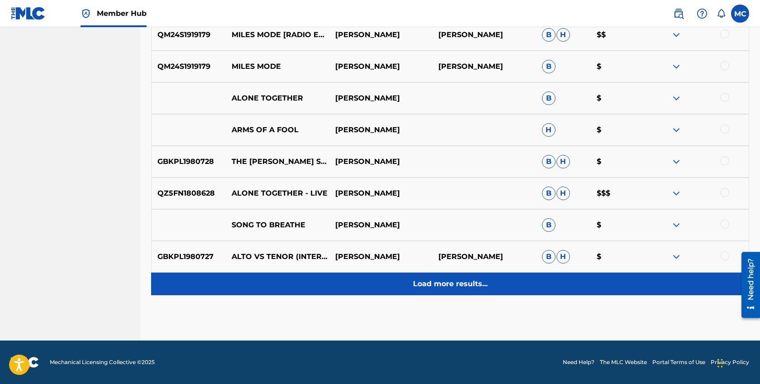
click at [422, 279] on p "Load more results..." at bounding box center [450, 283] width 75 height 11
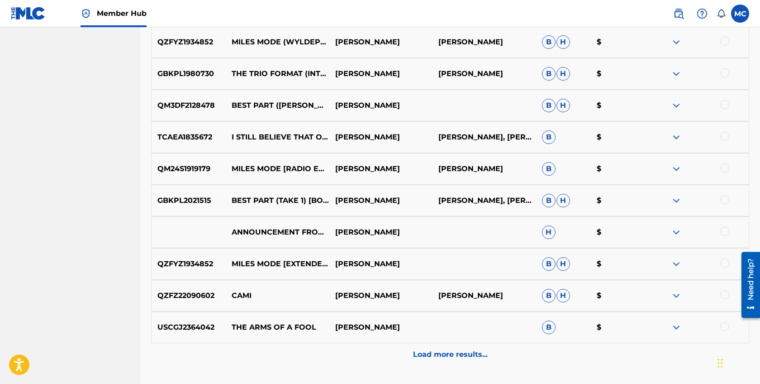
scroll to position [2005, 0]
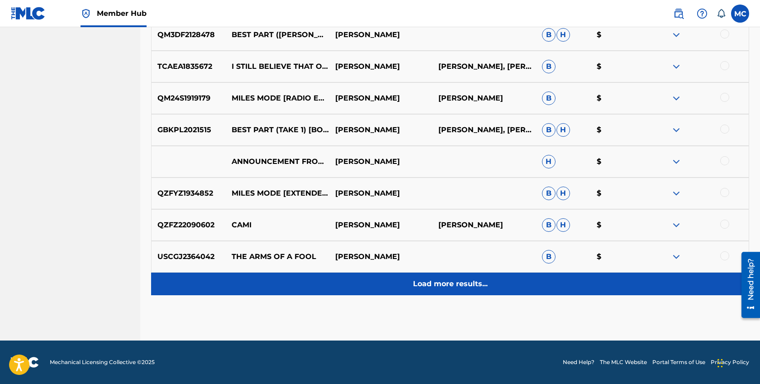
click at [457, 294] on div "Load more results..." at bounding box center [450, 283] width 598 height 23
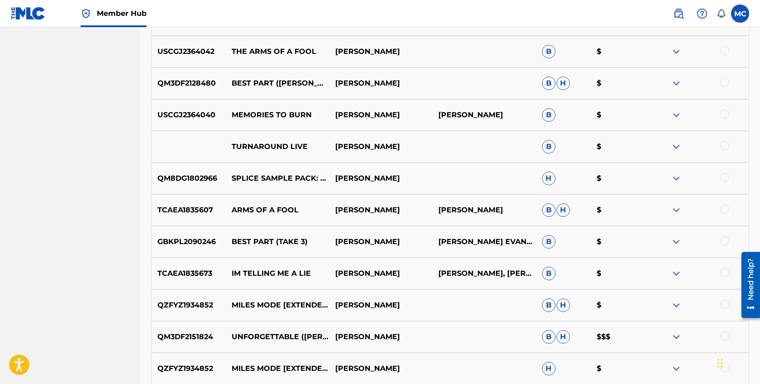
scroll to position [2321, 0]
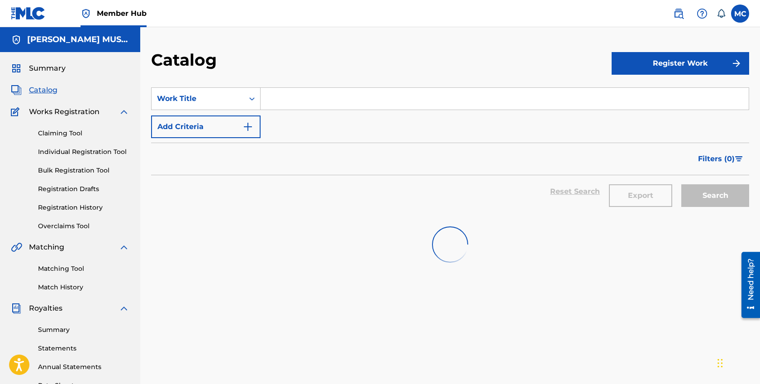
click at [353, 100] on input "Search Form" at bounding box center [505, 99] width 488 height 22
type input "lawd"
click at [681, 184] on button "Search" at bounding box center [715, 195] width 68 height 23
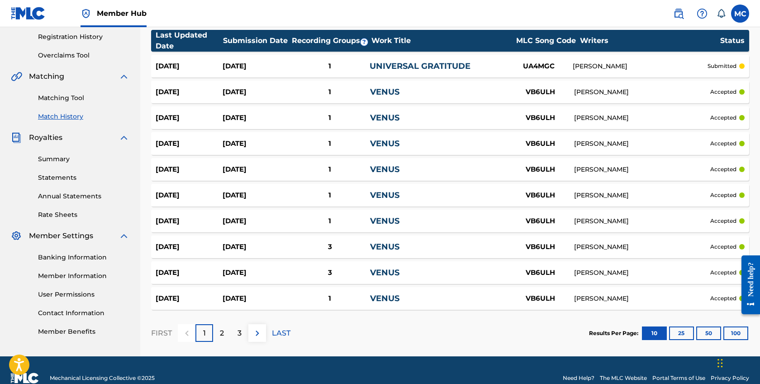
scroll to position [175, 0]
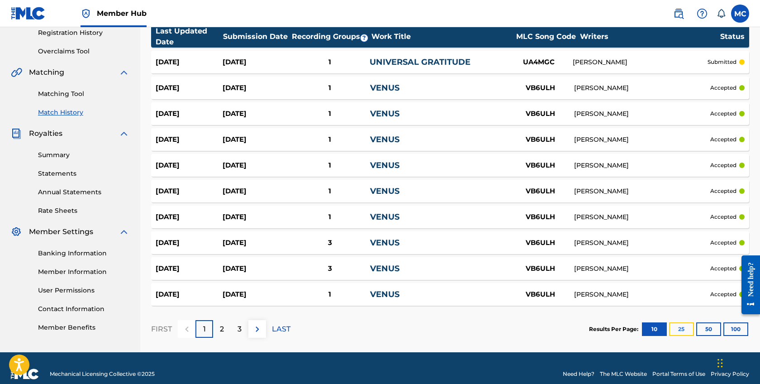
click at [691, 330] on button "25" at bounding box center [681, 329] width 25 height 14
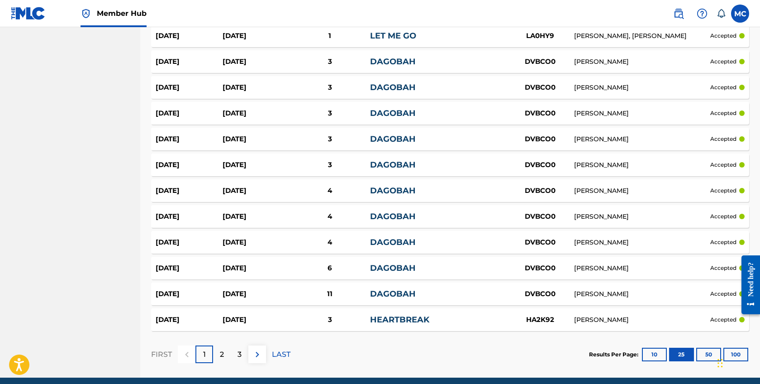
scroll to position [573, 0]
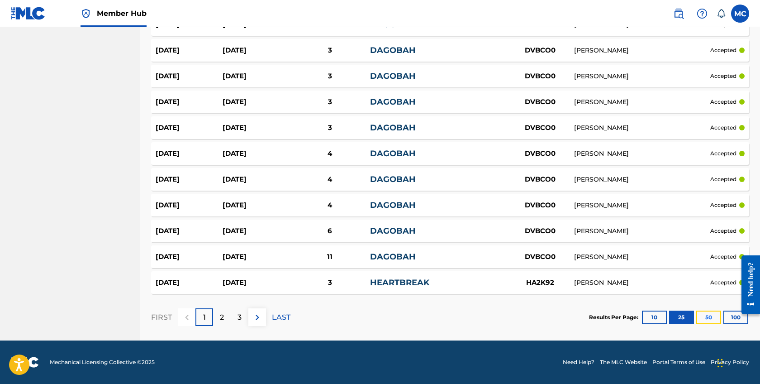
click at [709, 315] on button "50" at bounding box center [708, 317] width 25 height 14
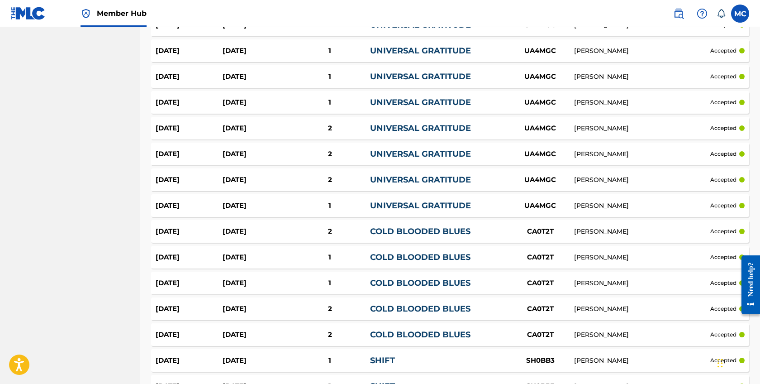
scroll to position [1123, 0]
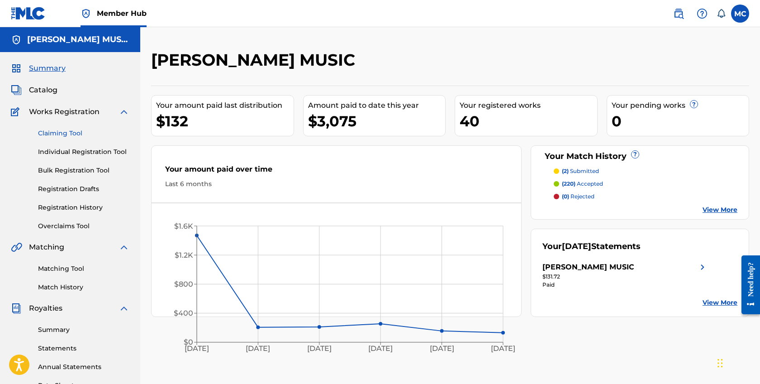
click at [71, 134] on link "Claiming Tool" at bounding box center [83, 134] width 91 height 10
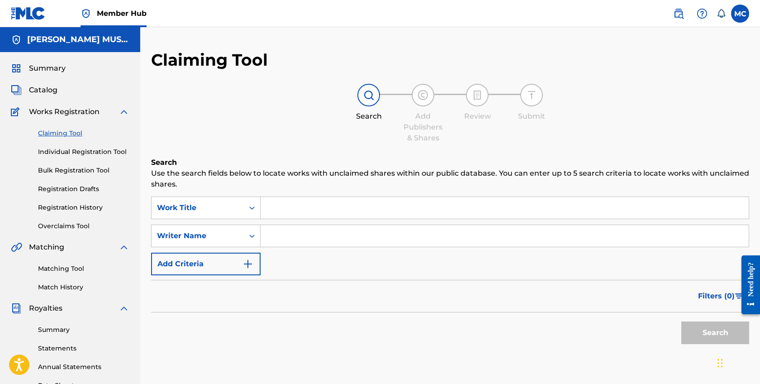
click at [310, 202] on input "Search Form" at bounding box center [505, 208] width 488 height 22
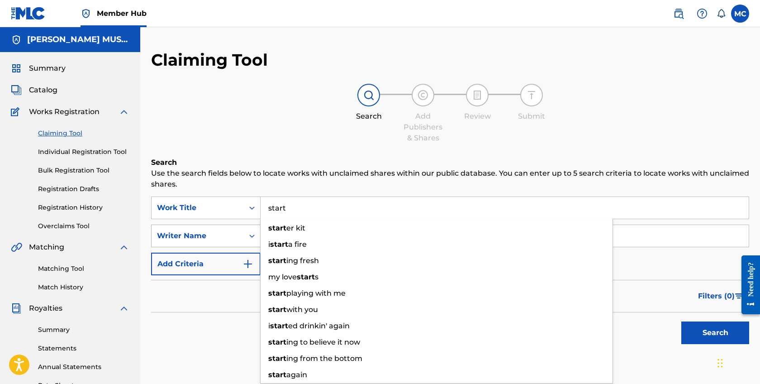
type input "start"
click at [226, 235] on div "Writer Name" at bounding box center [197, 235] width 81 height 11
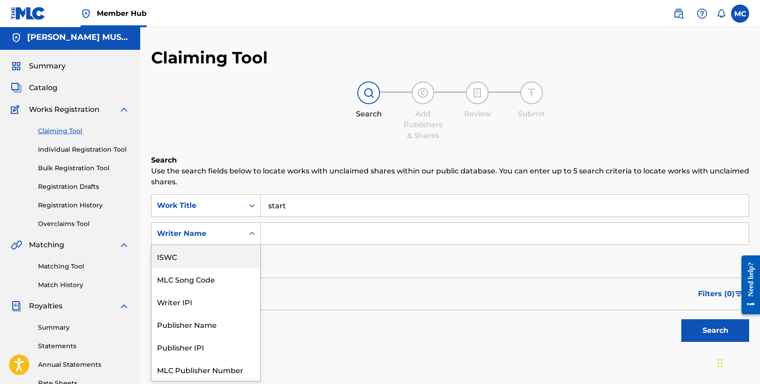
click at [50, 97] on div "Summary Catalog Works Registration Claiming Tool Individual Registration Tool B…" at bounding box center [70, 283] width 140 height 466
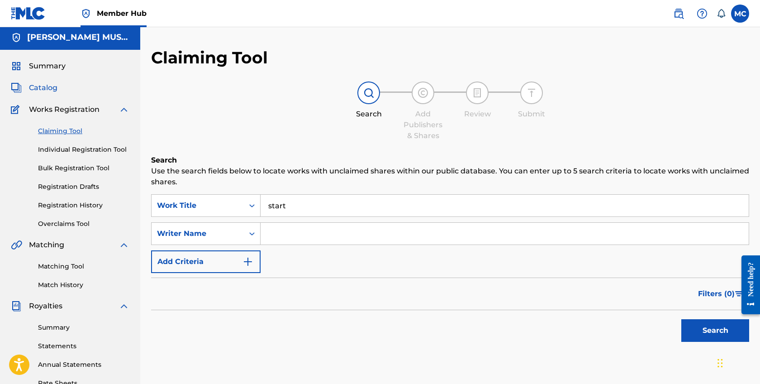
click at [48, 90] on span "Catalog" at bounding box center [43, 87] width 29 height 11
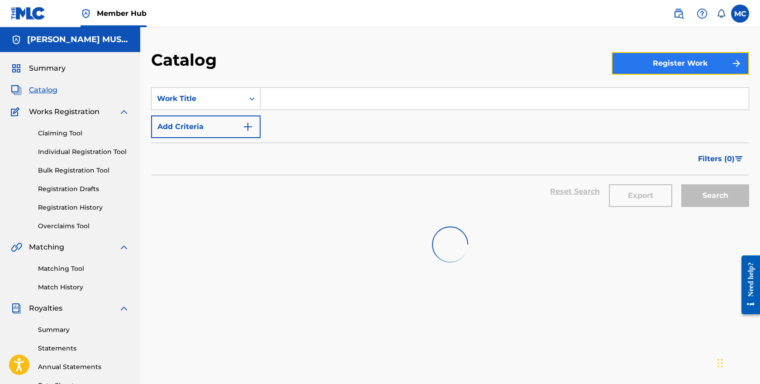
click at [672, 70] on button "Register Work" at bounding box center [681, 63] width 138 height 23
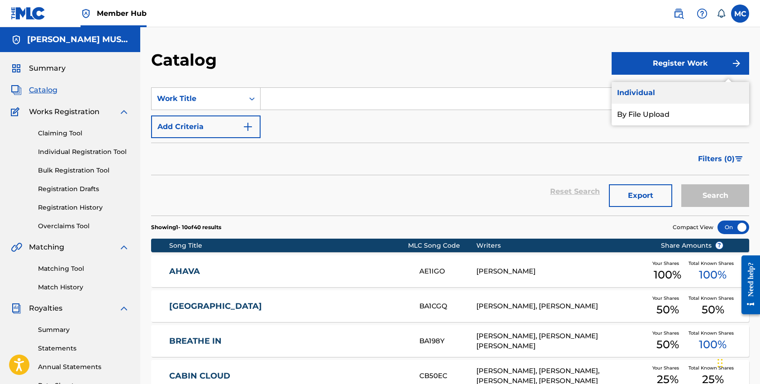
click at [637, 94] on link "Individual" at bounding box center [681, 93] width 138 height 22
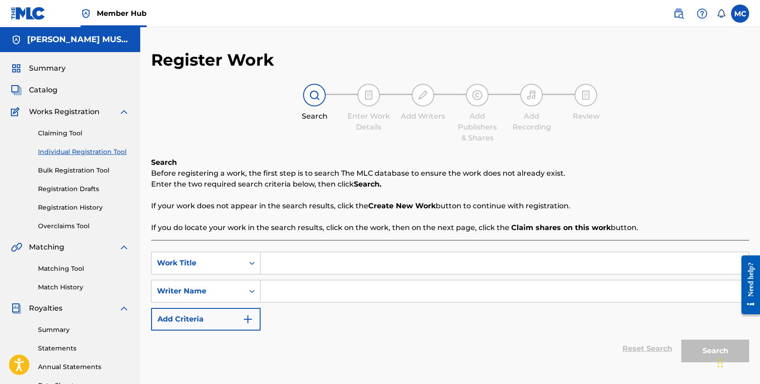
click at [304, 272] on input "Search Form" at bounding box center [505, 263] width 488 height 22
type input "Start"
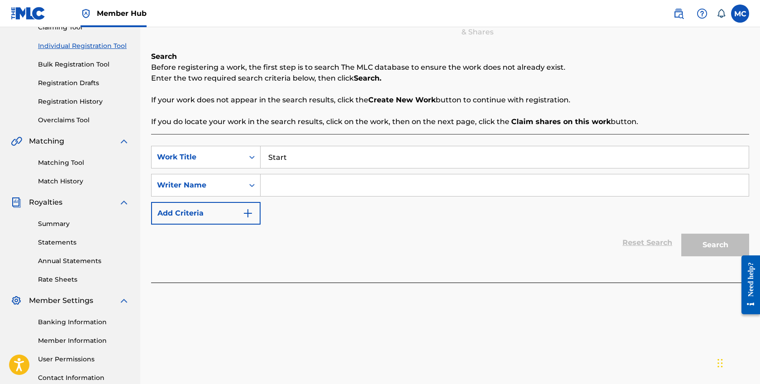
scroll to position [128, 0]
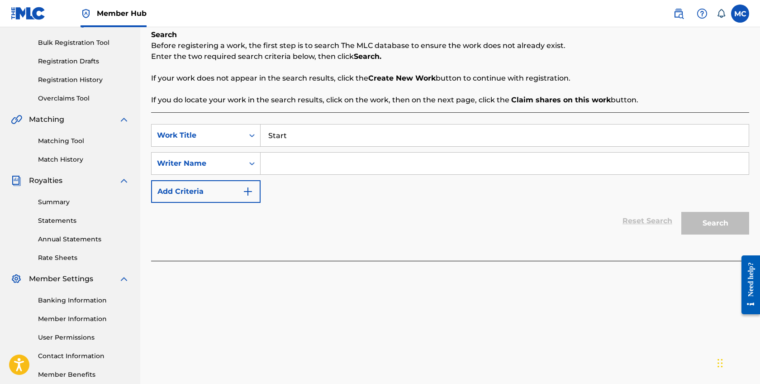
click at [266, 167] on input "Search Form" at bounding box center [505, 163] width 488 height 22
type input "[PERSON_NAME]"
click at [697, 229] on button "Search" at bounding box center [715, 223] width 68 height 23
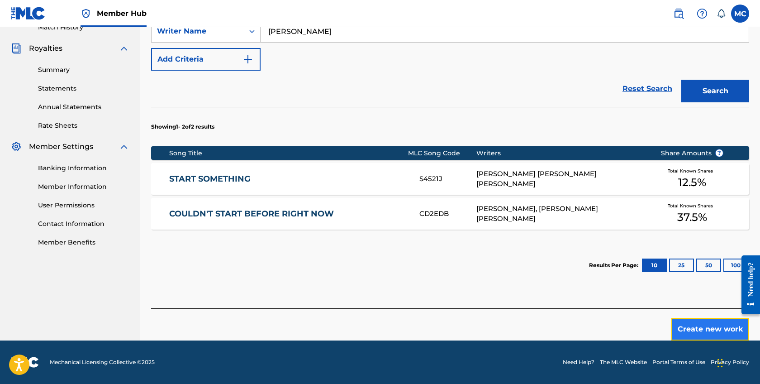
click at [692, 319] on button "Create new work" at bounding box center [710, 329] width 78 height 23
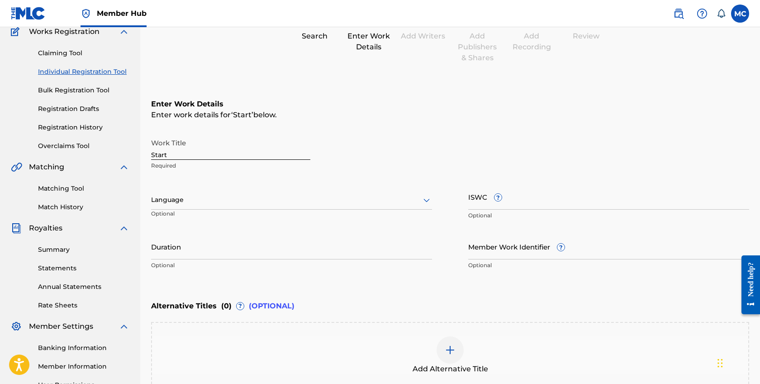
scroll to position [48, 0]
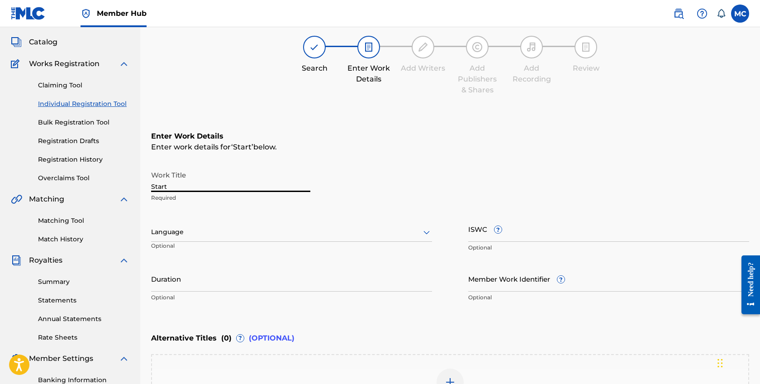
click at [226, 180] on input "Start" at bounding box center [230, 179] width 159 height 26
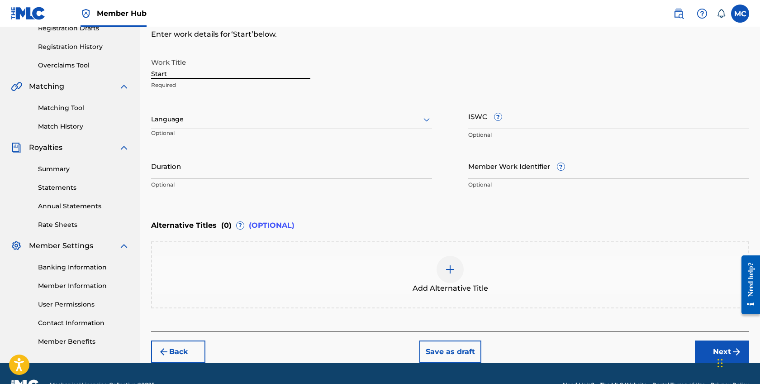
scroll to position [183, 0]
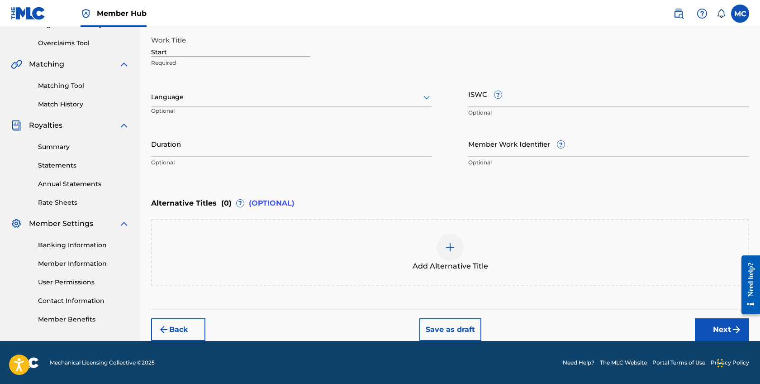
click at [694, 327] on div "Back Save as draft Next" at bounding box center [450, 325] width 598 height 32
click at [703, 327] on button "Next" at bounding box center [722, 329] width 54 height 23
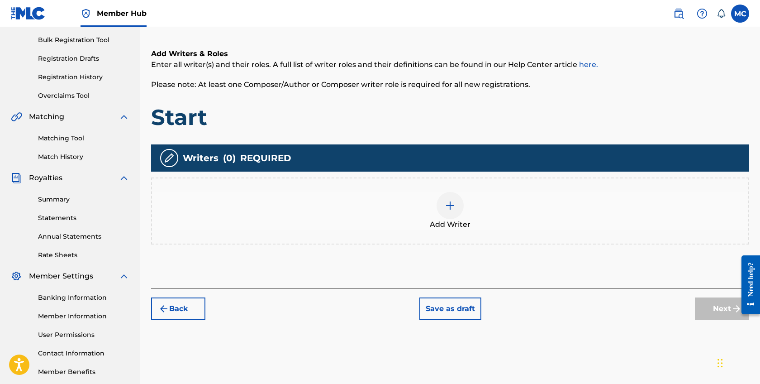
scroll to position [147, 0]
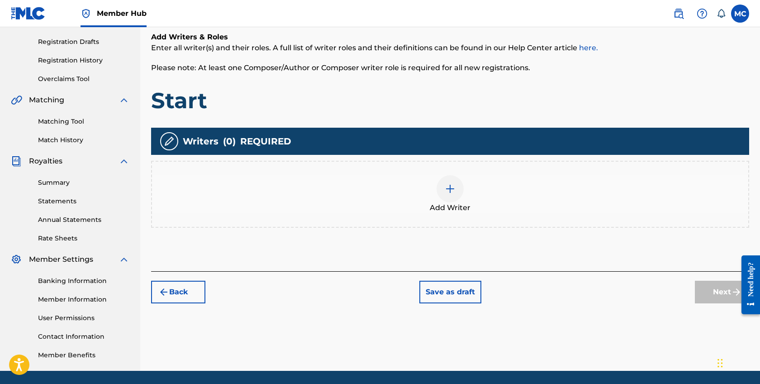
click at [450, 200] on div at bounding box center [450, 188] width 27 height 27
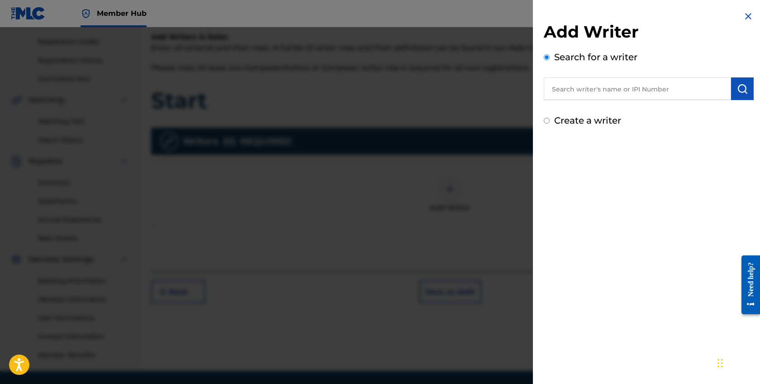
click at [604, 84] on input "text" at bounding box center [637, 88] width 187 height 23
paste input "815812737"
type input "00815812737"
click at [737, 83] on button "submit" at bounding box center [742, 88] width 23 height 23
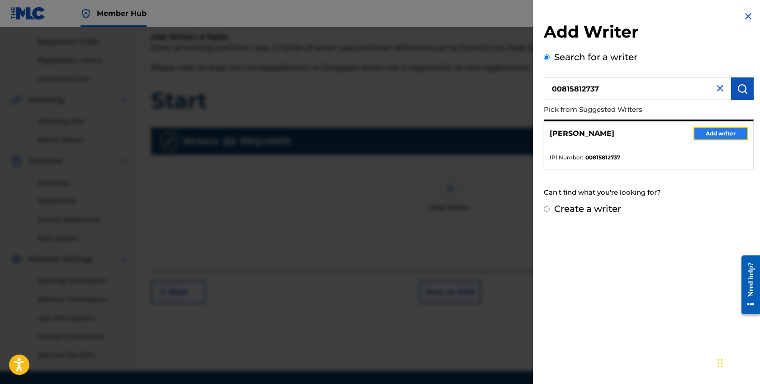
click at [724, 137] on button "Add writer" at bounding box center [721, 134] width 54 height 14
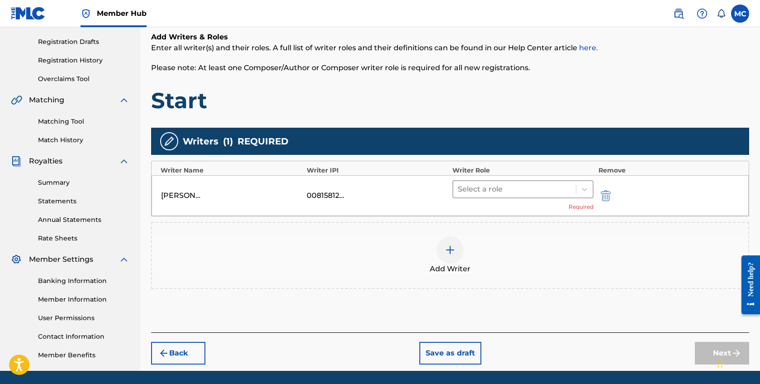
click at [516, 190] on div at bounding box center [515, 189] width 114 height 13
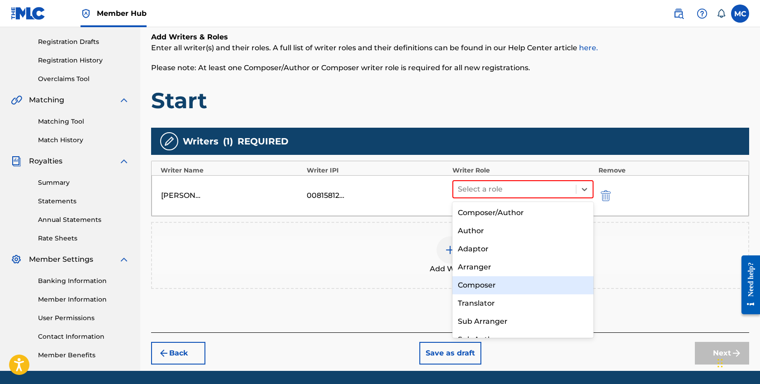
drag, startPoint x: 503, startPoint y: 229, endPoint x: 492, endPoint y: 284, distance: 56.2
click at [493, 285] on div "Composer/Author Author Adaptor Arranger Composer Translator Sub Arranger Sub Au…" at bounding box center [522, 270] width 141 height 136
click at [492, 284] on div "Composer" at bounding box center [522, 285] width 141 height 18
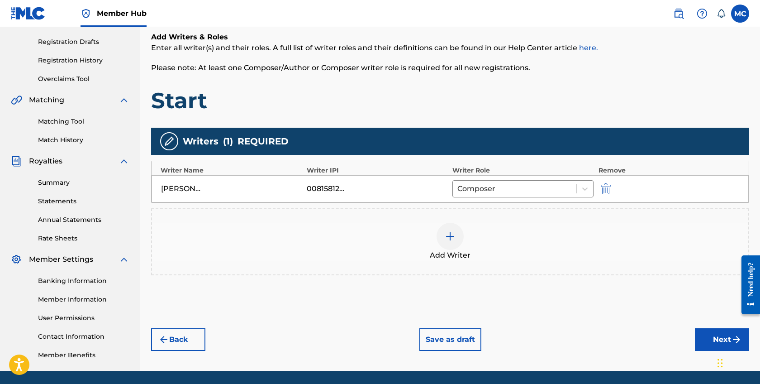
click at [456, 241] on div at bounding box center [450, 236] width 27 height 27
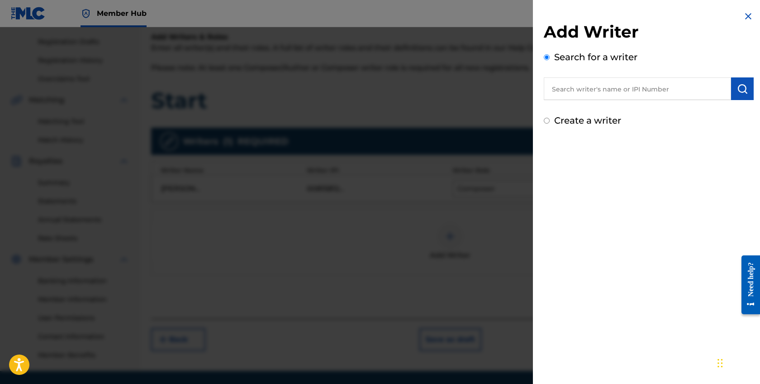
click at [573, 84] on input "text" at bounding box center [637, 88] width 187 height 23
type input "-"
paste input "1070385474"
click at [563, 88] on input "00 1070385474" at bounding box center [637, 88] width 187 height 23
click at [743, 91] on img "submit" at bounding box center [742, 88] width 11 height 11
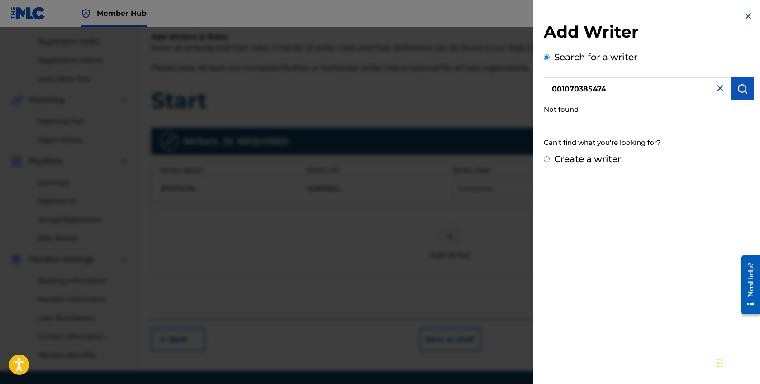
click at [554, 87] on input "001070385474" at bounding box center [637, 88] width 187 height 23
type input "01070385474"
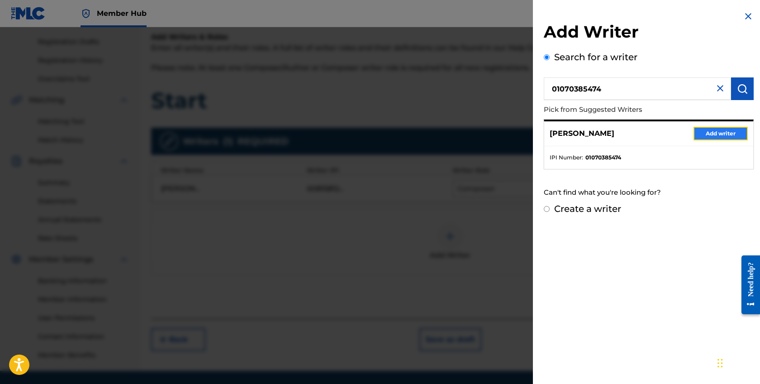
click at [705, 134] on button "Add writer" at bounding box center [721, 134] width 54 height 14
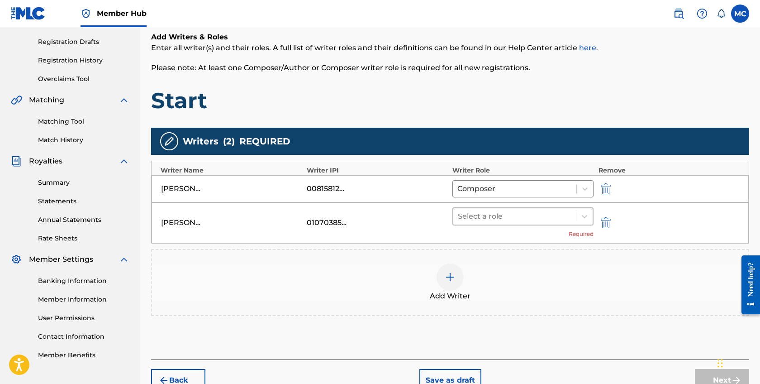
click at [500, 217] on div at bounding box center [515, 216] width 114 height 13
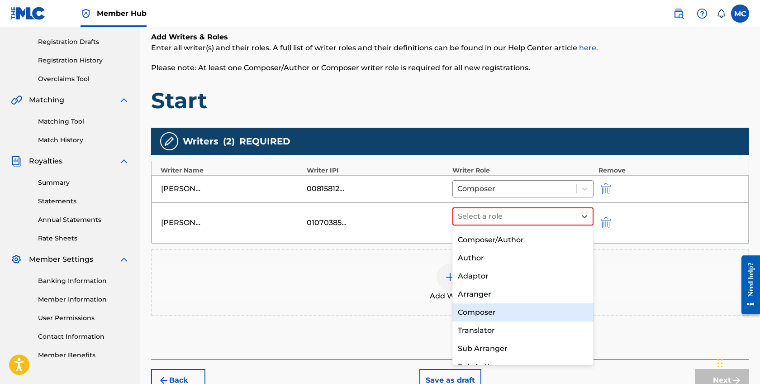
click at [483, 314] on div "Composer" at bounding box center [522, 312] width 141 height 18
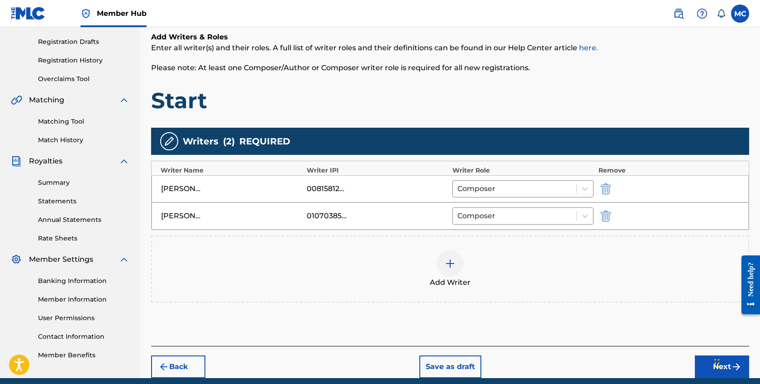
click at [721, 369] on div "Chat Widget" at bounding box center [734, 361] width 45 height 43
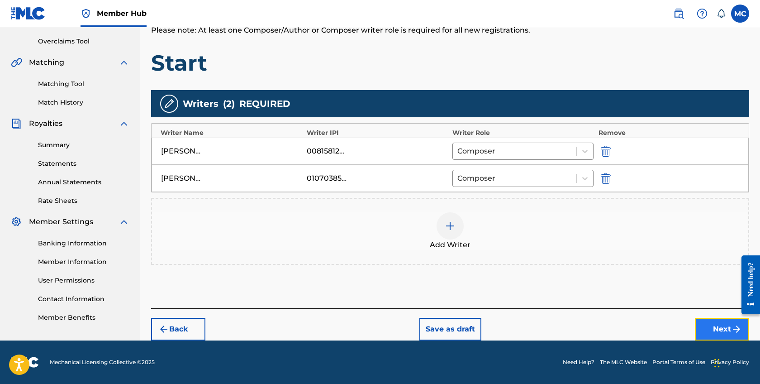
click at [716, 333] on button "Next" at bounding box center [722, 329] width 54 height 23
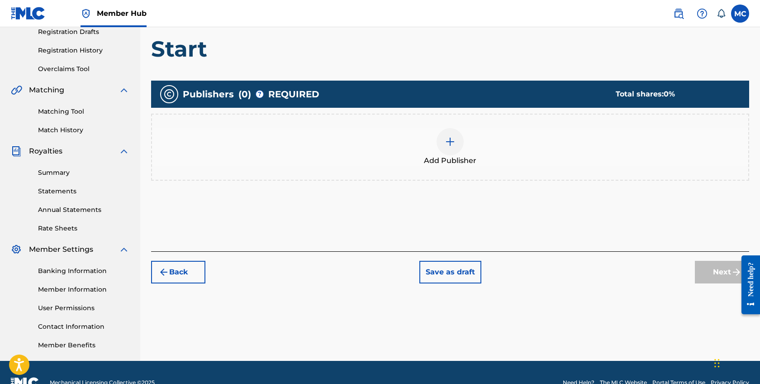
scroll to position [164, 0]
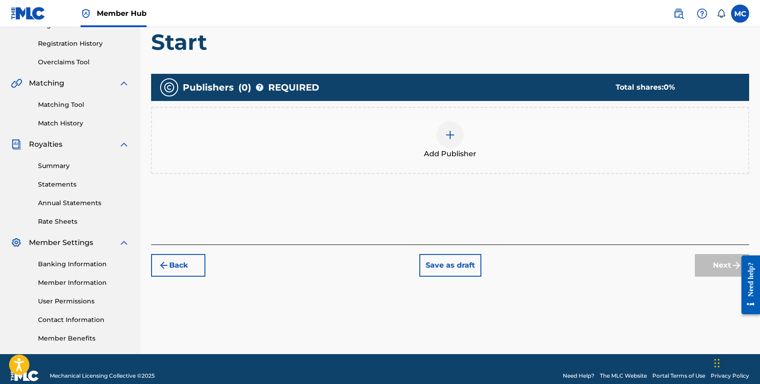
click at [464, 139] on div "Add Publisher" at bounding box center [450, 140] width 596 height 38
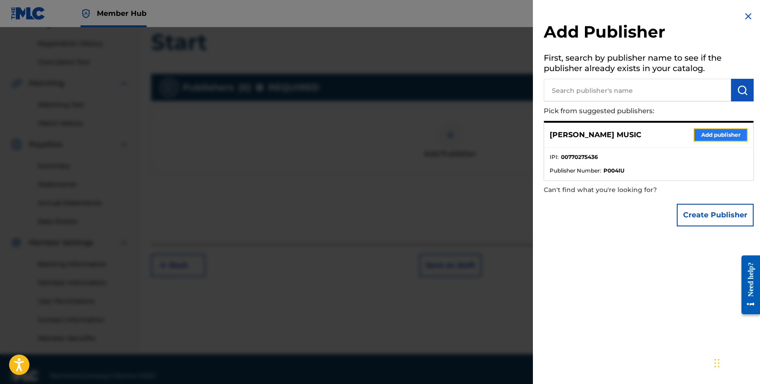
click at [711, 137] on button "Add publisher" at bounding box center [721, 135] width 54 height 14
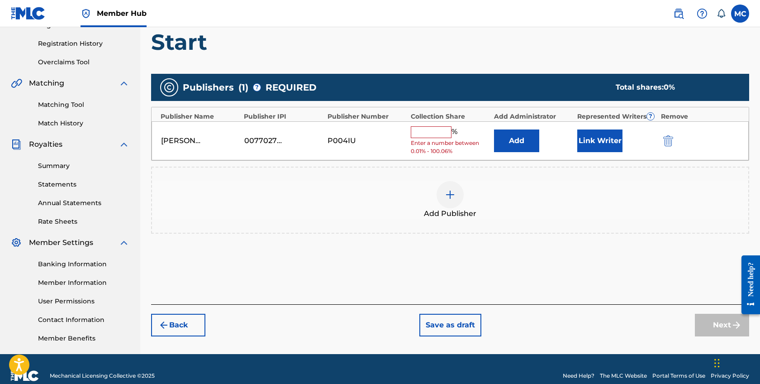
click at [446, 134] on input "text" at bounding box center [431, 132] width 41 height 12
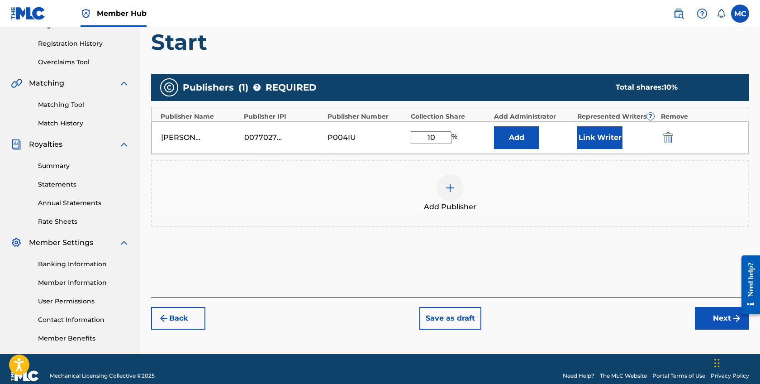
type input "10"
click at [551, 168] on div "Add Publisher" at bounding box center [450, 193] width 598 height 67
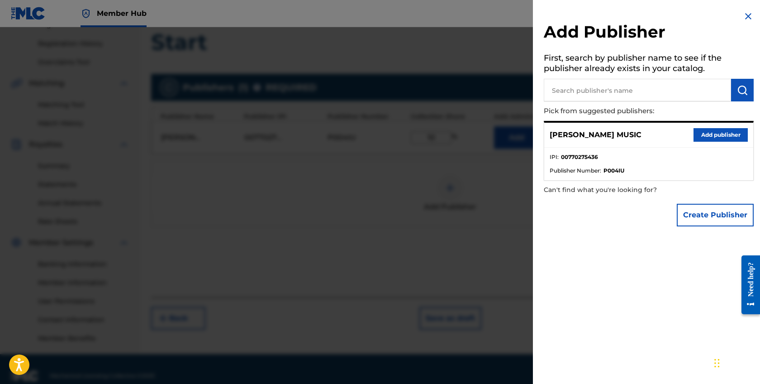
click at [486, 172] on div at bounding box center [380, 219] width 760 height 384
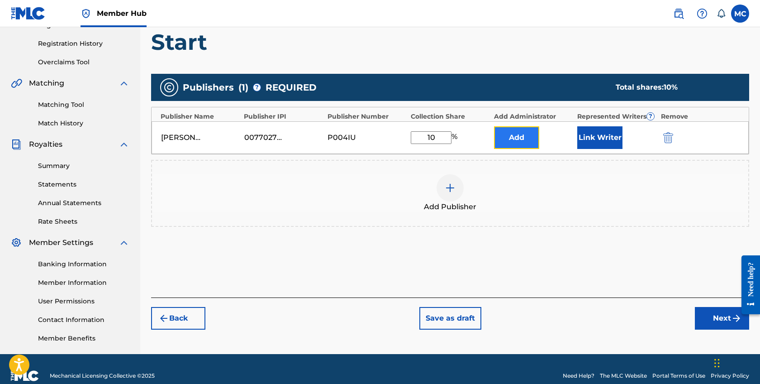
click at [510, 135] on button "Add" at bounding box center [516, 137] width 45 height 23
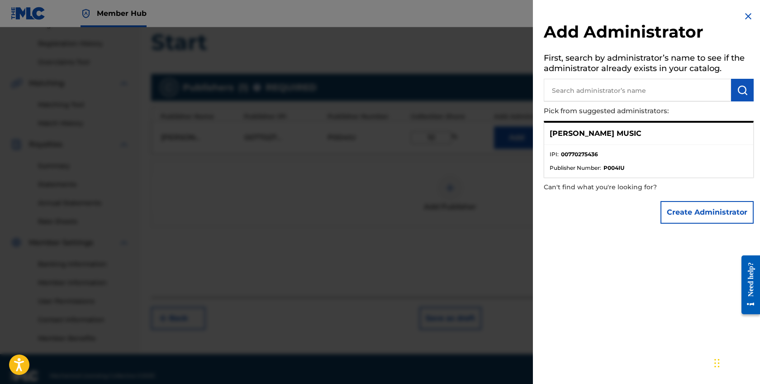
click at [456, 179] on div at bounding box center [380, 219] width 760 height 384
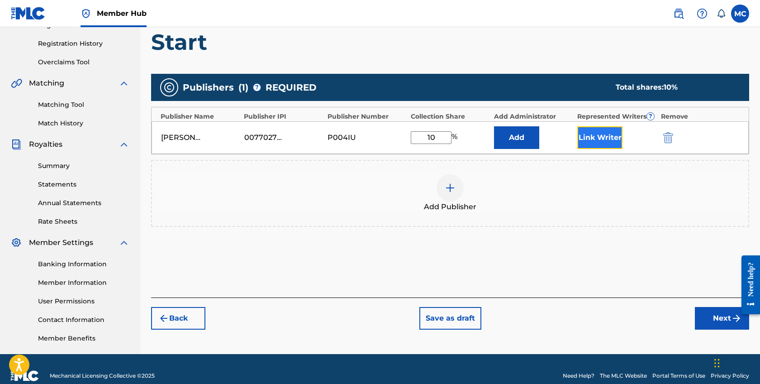
click at [589, 140] on button "Link Writer" at bounding box center [599, 137] width 45 height 23
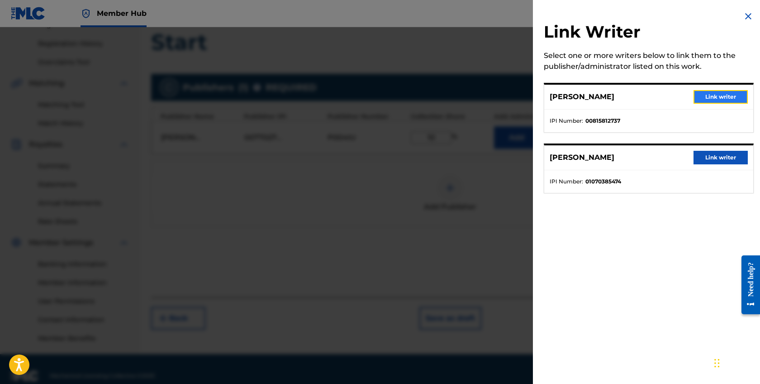
click at [720, 98] on button "Link writer" at bounding box center [721, 97] width 54 height 14
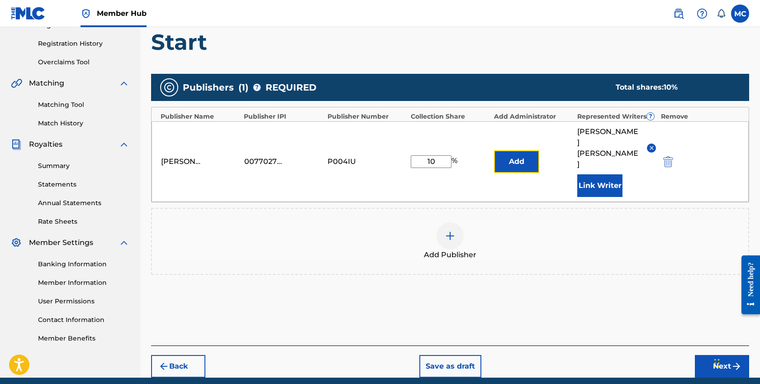
drag, startPoint x: 525, startPoint y: 145, endPoint x: 561, endPoint y: 101, distance: 56.6
click at [561, 101] on div "Publishers ( 1 ) ? REQUIRED Total shares: 10 % Publisher Name Publisher IPI Pub…" at bounding box center [450, 174] width 598 height 201
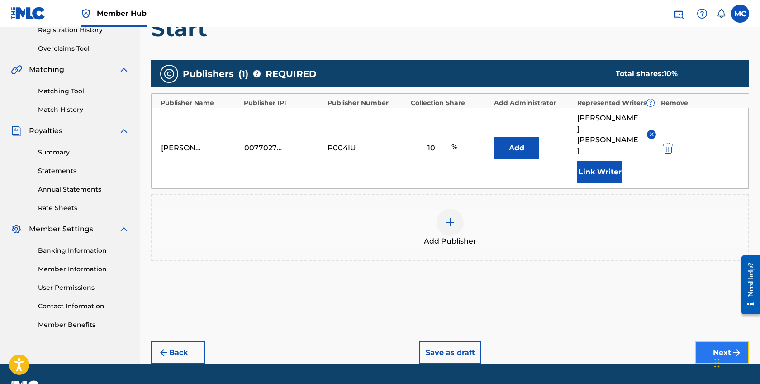
click at [708, 341] on button "Next" at bounding box center [722, 352] width 54 height 23
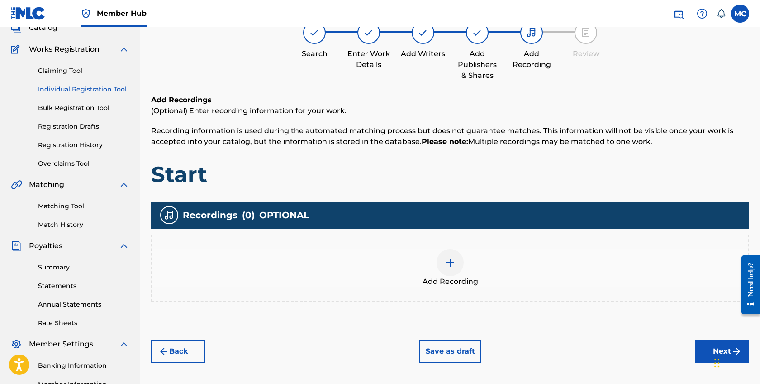
scroll to position [119, 0]
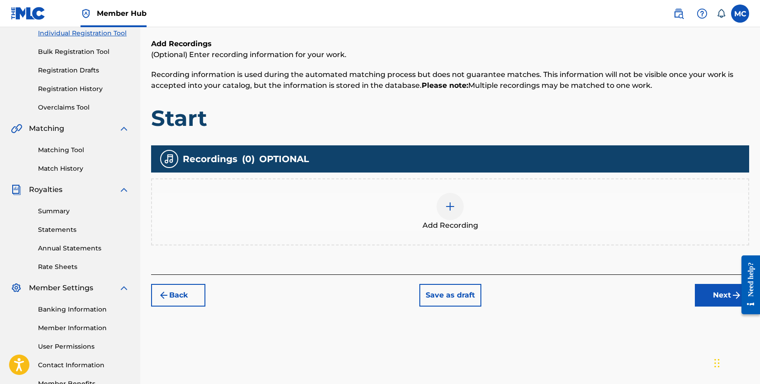
click at [441, 206] on div at bounding box center [450, 206] width 27 height 27
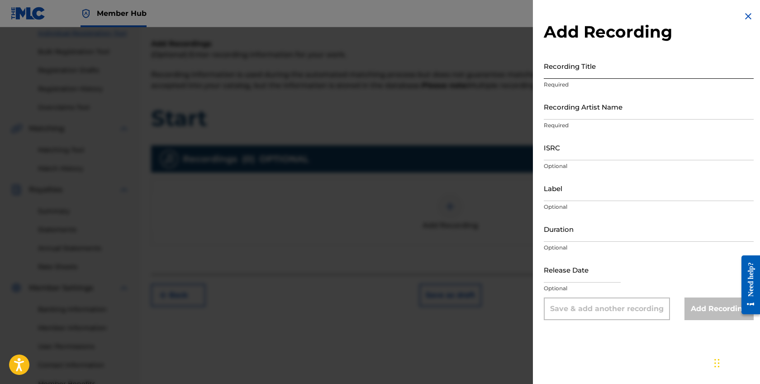
click at [580, 64] on input "Recording Title" at bounding box center [649, 66] width 210 height 26
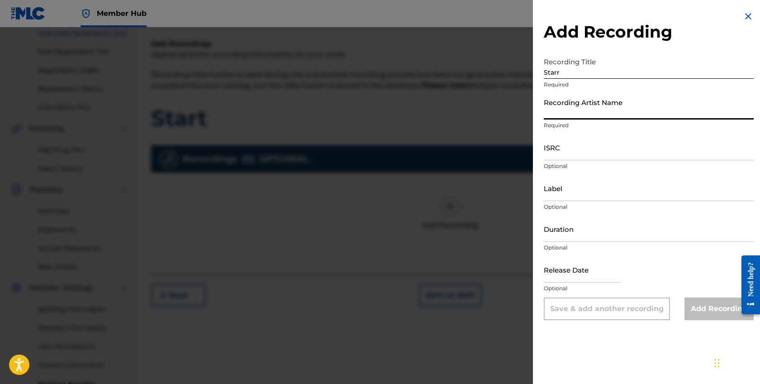
click at [580, 63] on input "Starr" at bounding box center [649, 66] width 210 height 26
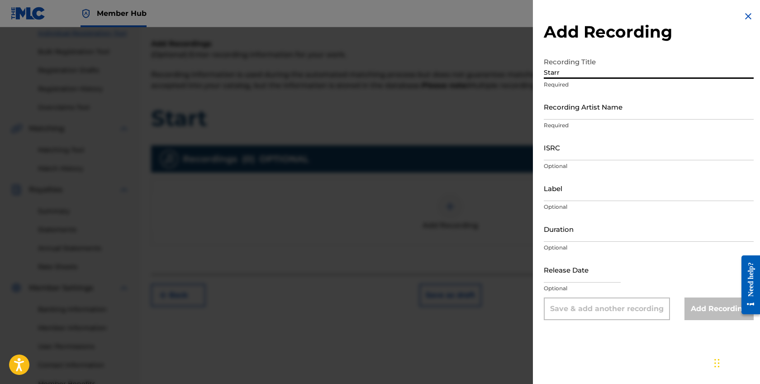
click at [576, 71] on input "Starr" at bounding box center [649, 66] width 210 height 26
type input "Start"
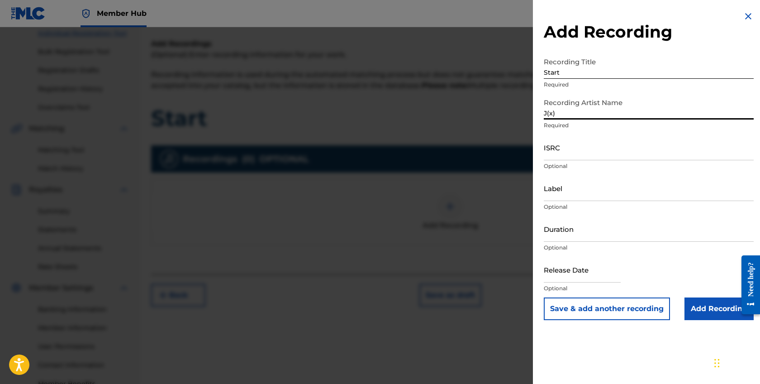
type input "J(x)"
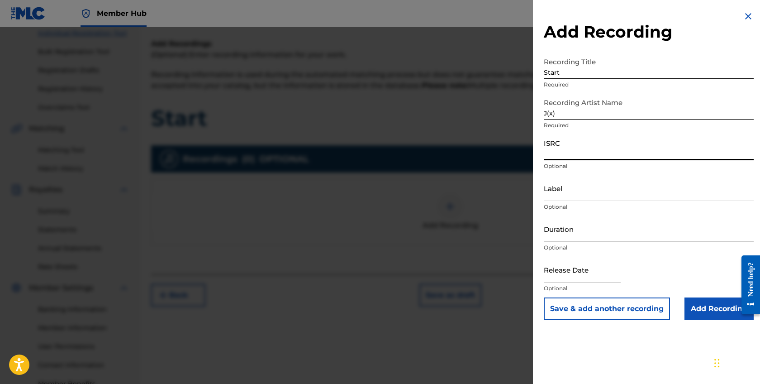
paste input "QT3F62537316"
type input "QT3F62537316"
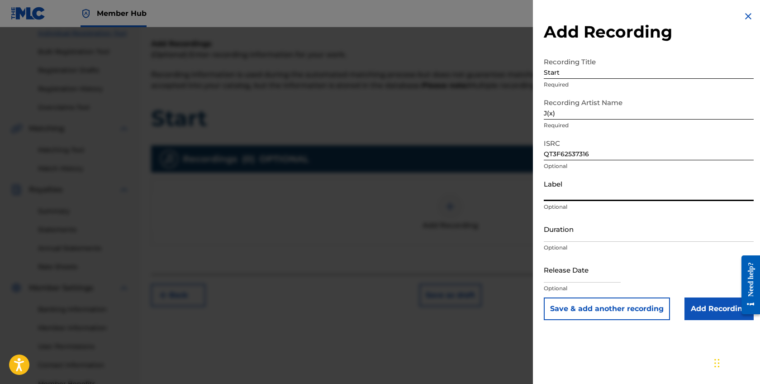
click at [578, 189] on input "Label" at bounding box center [649, 188] width 210 height 26
click at [548, 276] on input "text" at bounding box center [582, 270] width 77 height 26
select select "9"
select select "2025"
click at [537, 255] on div "Add Recording Recording Title Start Required Recording Artist Name J(x) Require…" at bounding box center [649, 165] width 232 height 331
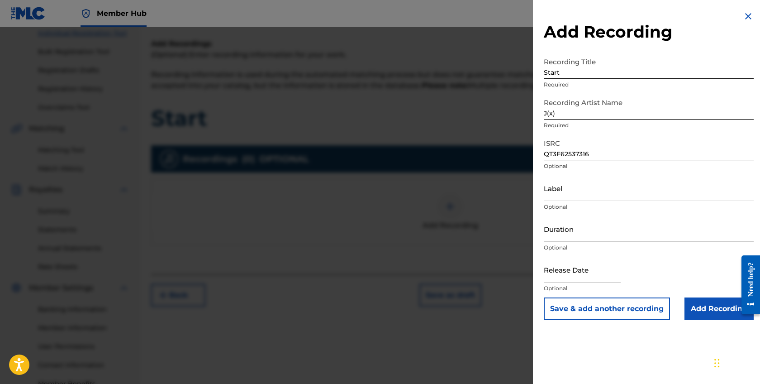
click at [548, 120] on div "Recording Artist Name J(x) Required" at bounding box center [649, 114] width 210 height 41
click at [550, 114] on input "J(x)" at bounding box center [649, 107] width 210 height 26
type input "J(X)"
click at [603, 134] on div "Recording Artist Name J(X) Required" at bounding box center [649, 114] width 210 height 41
click at [700, 306] on input "Add Recording" at bounding box center [719, 308] width 69 height 23
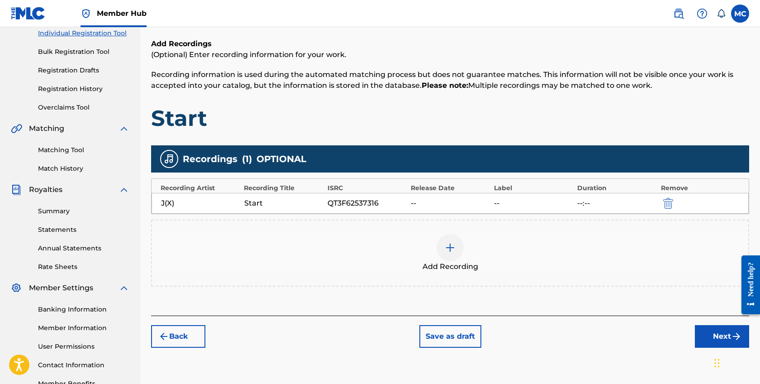
scroll to position [177, 0]
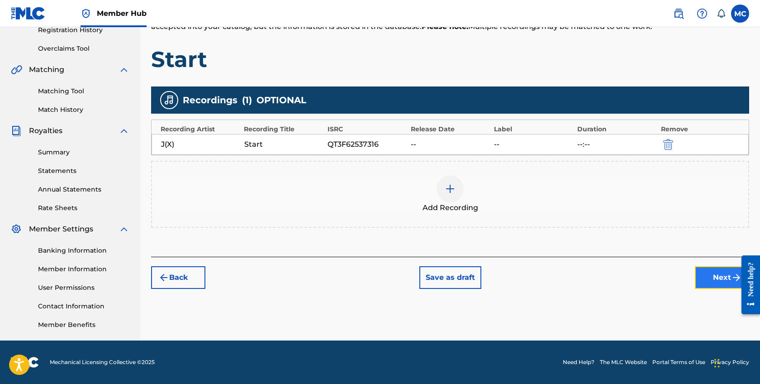
click at [705, 267] on button "Next" at bounding box center [722, 277] width 54 height 23
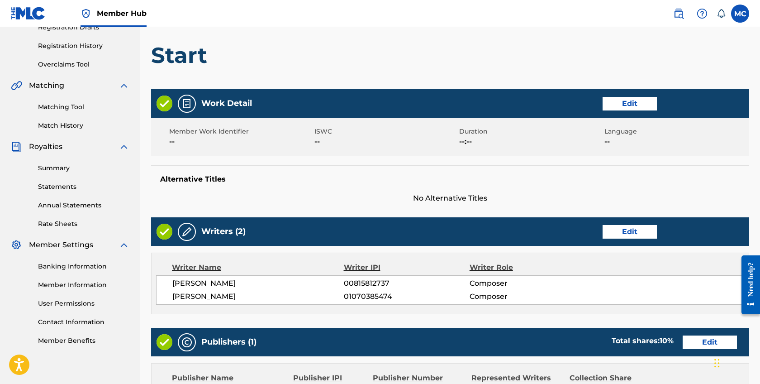
scroll to position [387, 0]
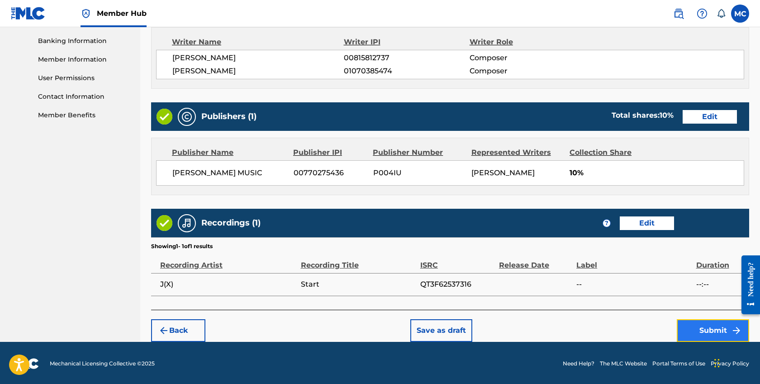
click at [691, 331] on button "Submit" at bounding box center [713, 330] width 72 height 23
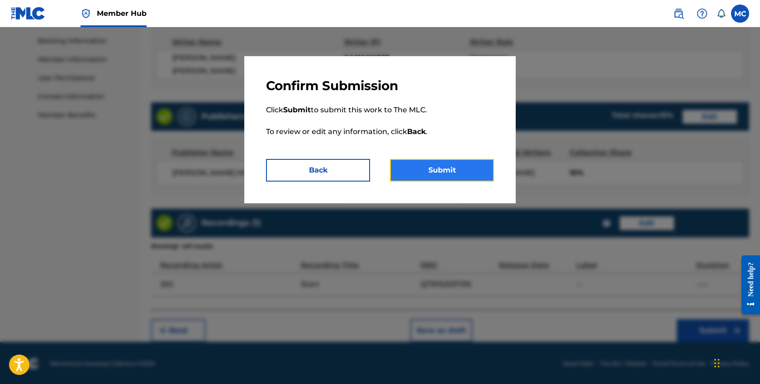
click at [424, 166] on button "Submit" at bounding box center [442, 170] width 104 height 23
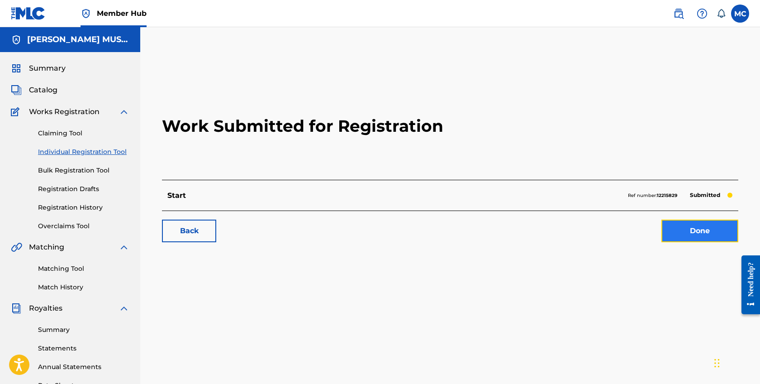
click at [710, 231] on link "Done" at bounding box center [700, 230] width 77 height 23
